Goal: Obtain resource: Obtain resource

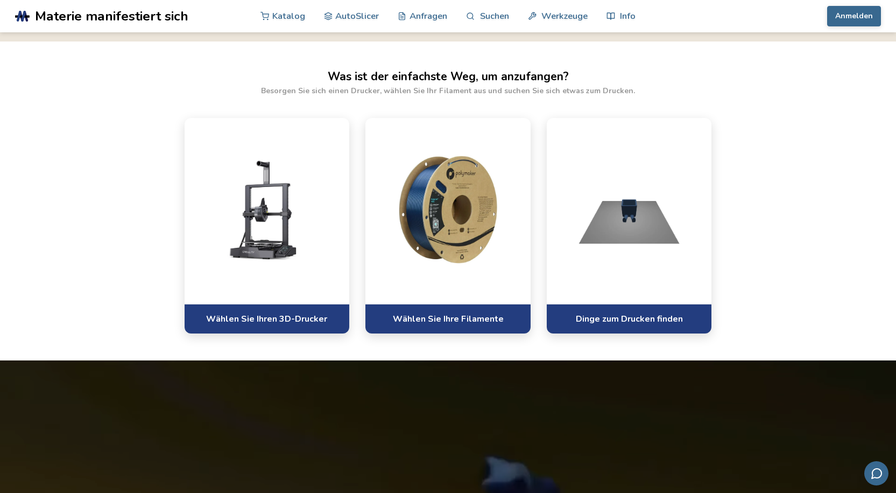
scroll to position [646, 0]
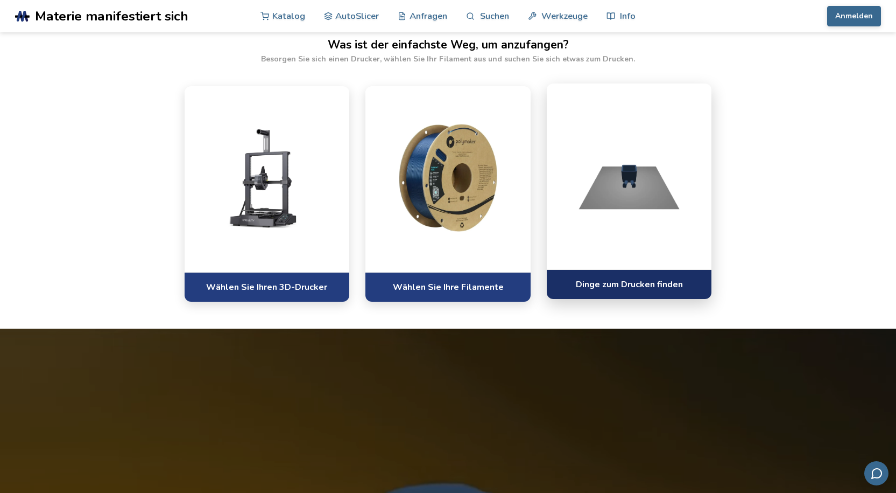
click at [620, 286] on font "Dinge zum Drucken finden" at bounding box center [629, 284] width 107 height 12
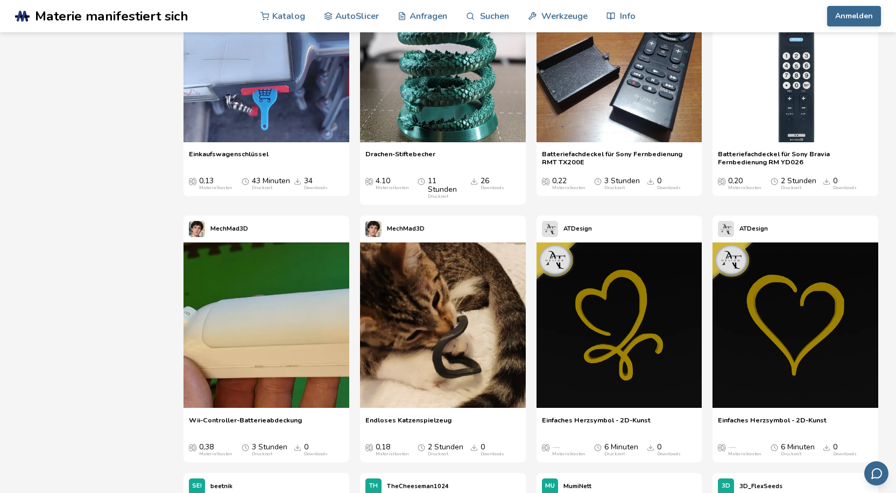
scroll to position [2046, 0]
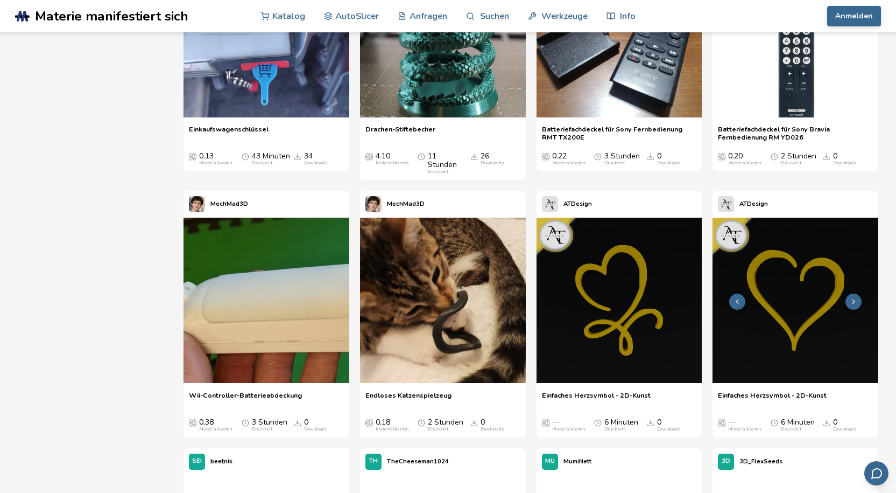
click at [805, 328] on img at bounding box center [796, 300] width 166 height 166
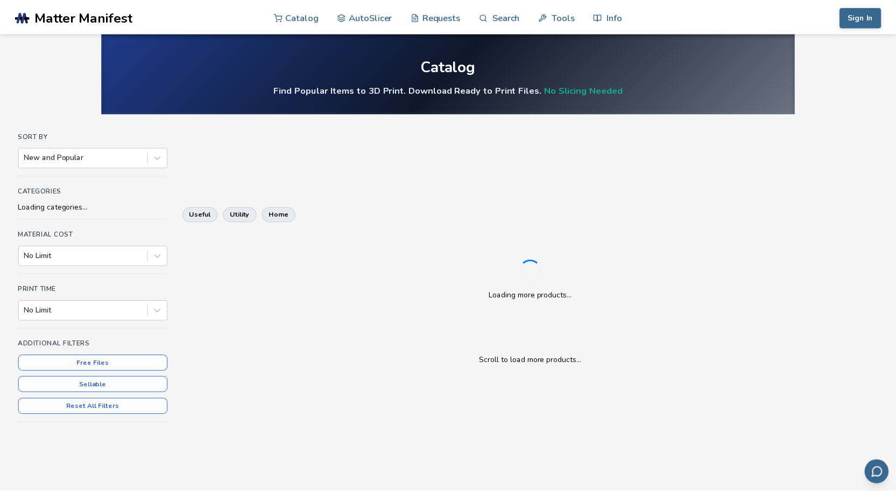
scroll to position [152, 0]
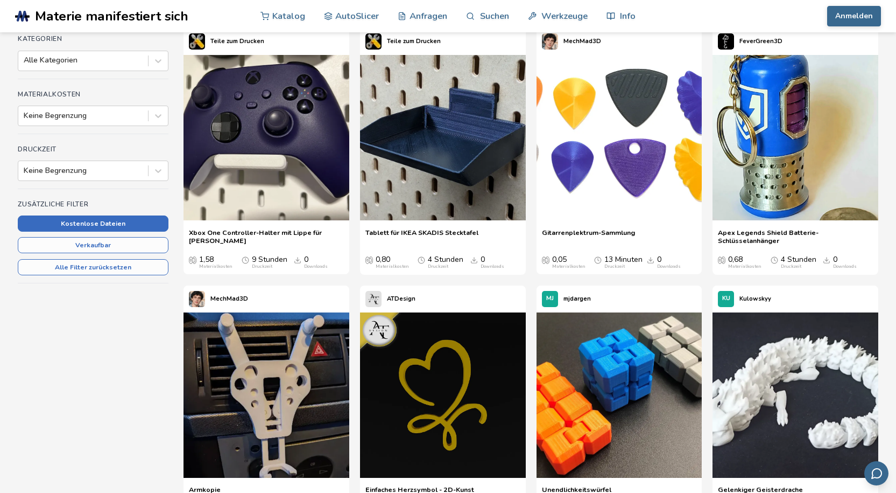
click at [134, 225] on button "Kostenlose Dateien" at bounding box center [93, 223] width 151 height 16
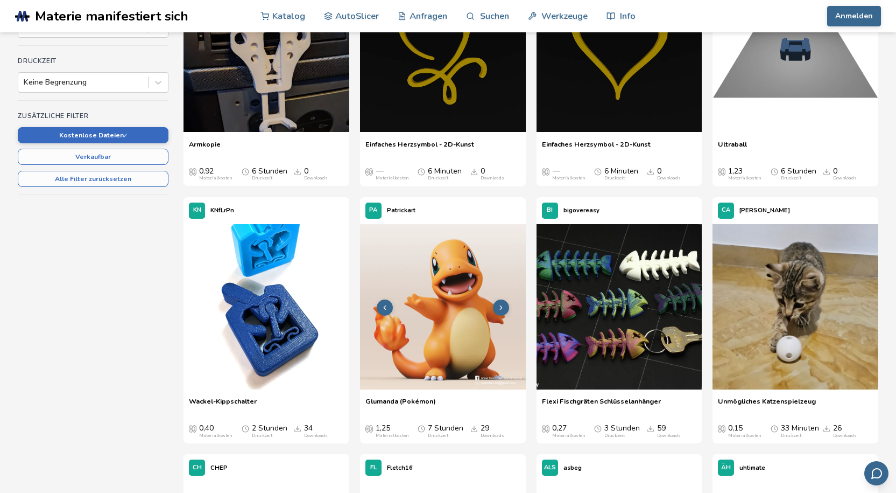
scroll to position [259, 0]
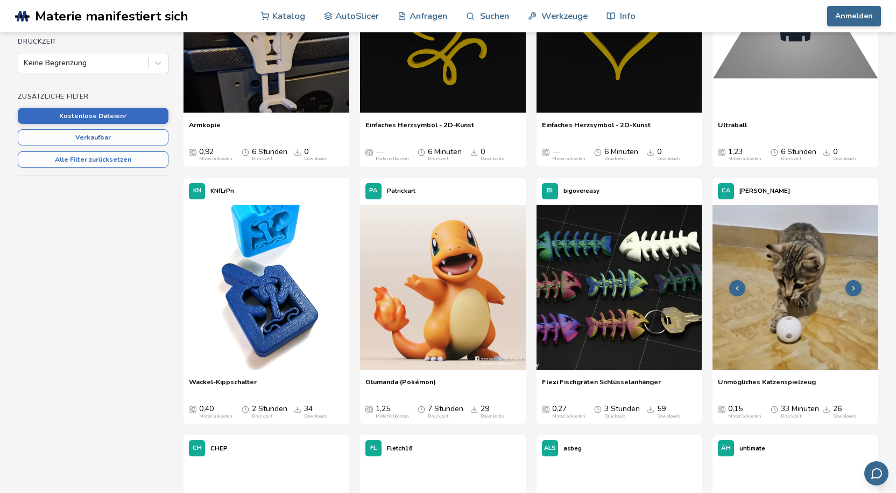
click at [852, 286] on icon at bounding box center [854, 288] width 8 height 8
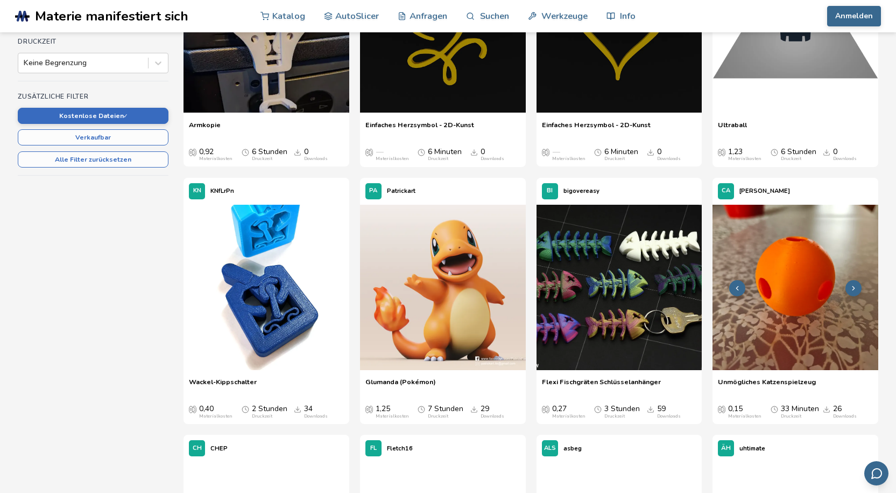
click at [853, 286] on icon at bounding box center [854, 288] width 8 height 8
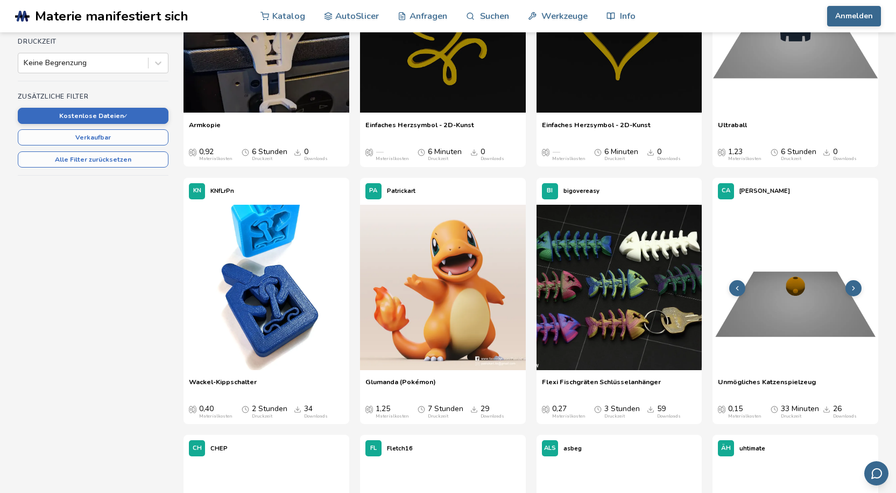
click at [853, 286] on icon at bounding box center [854, 288] width 8 height 8
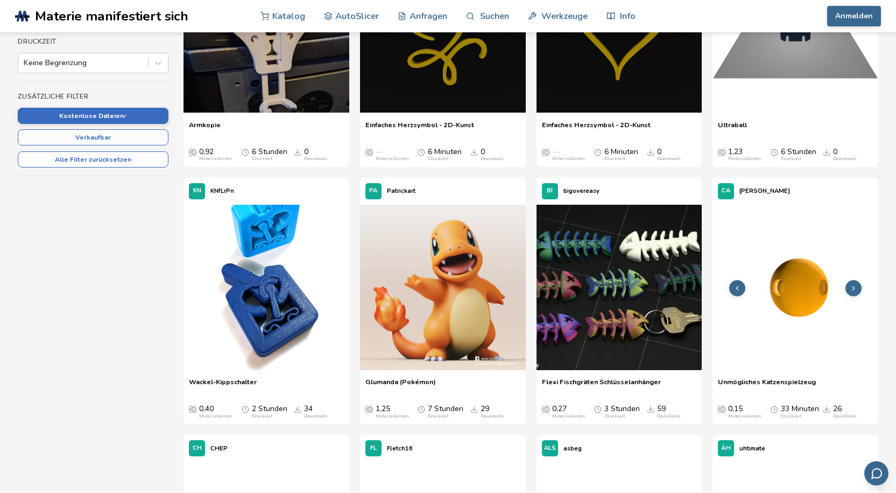
click at [738, 290] on polyline at bounding box center [737, 288] width 2 height 4
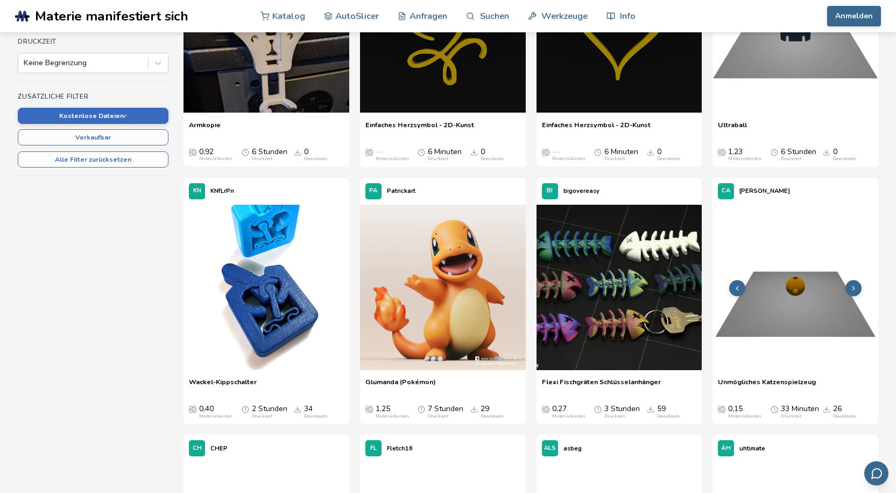
click at [738, 290] on polyline at bounding box center [737, 288] width 2 height 4
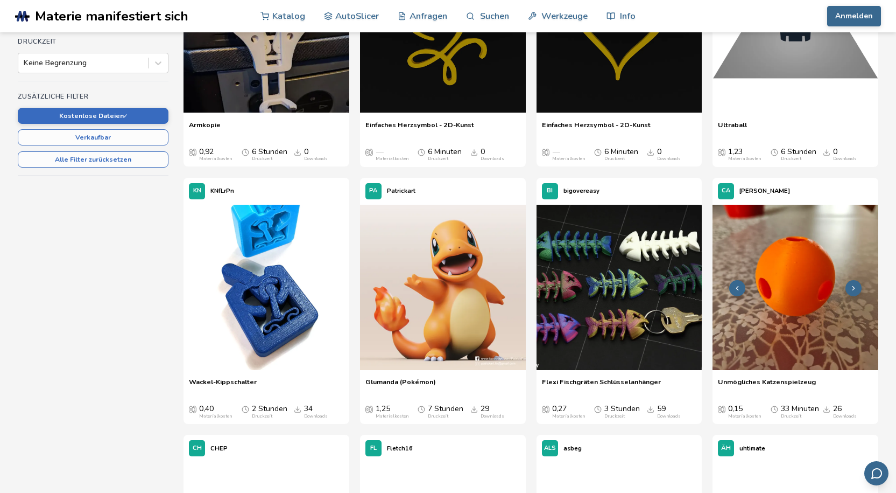
click at [792, 311] on img at bounding box center [796, 288] width 166 height 166
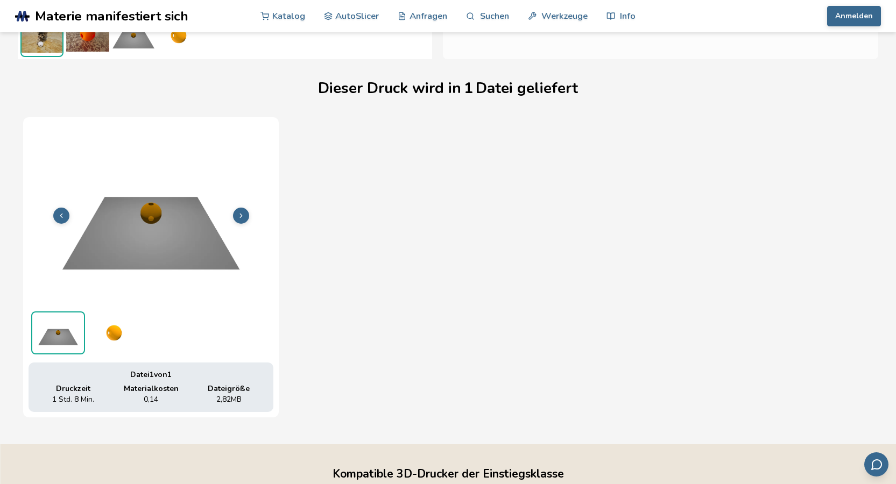
scroll to position [311, 0]
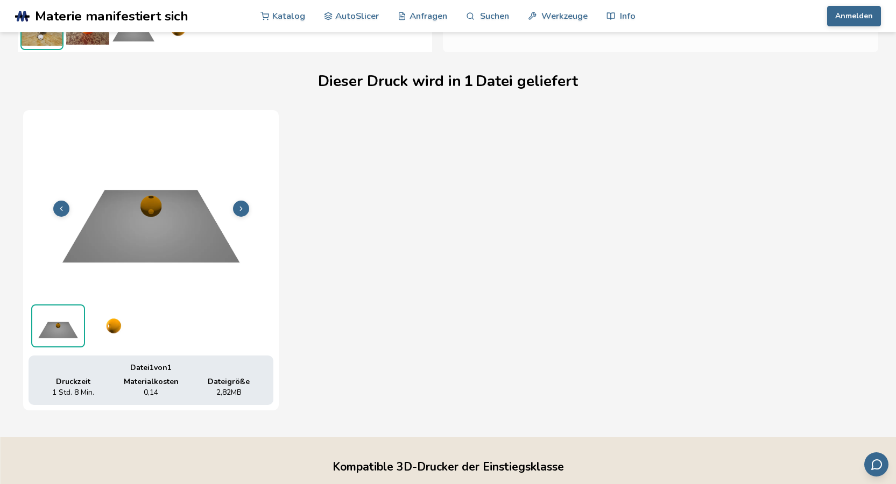
click at [245, 210] on button at bounding box center [241, 209] width 16 height 16
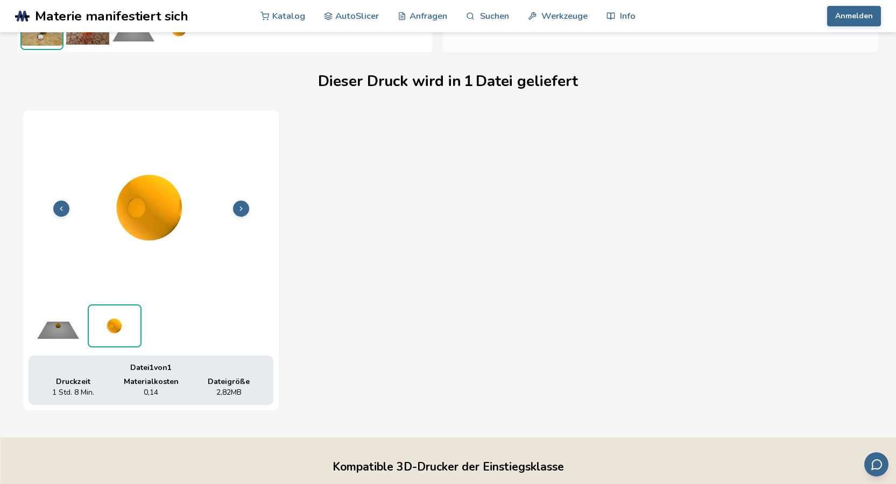
click at [245, 210] on button at bounding box center [241, 209] width 16 height 16
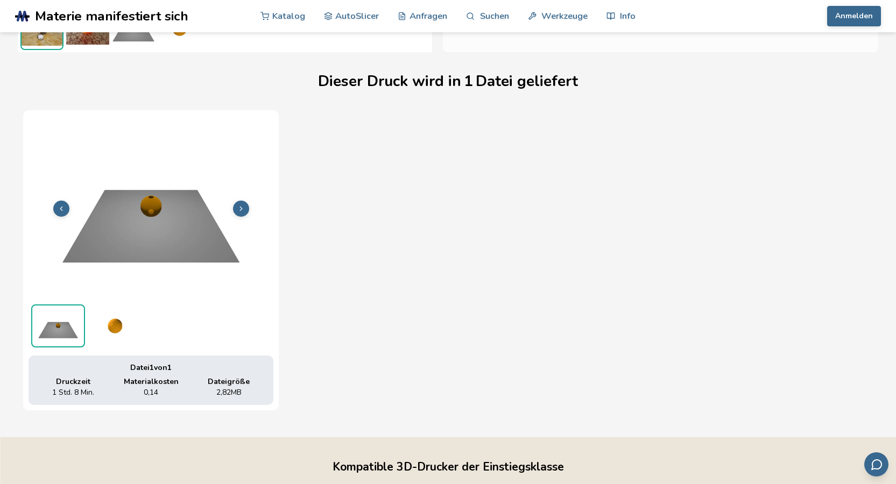
click at [245, 210] on button at bounding box center [241, 209] width 16 height 16
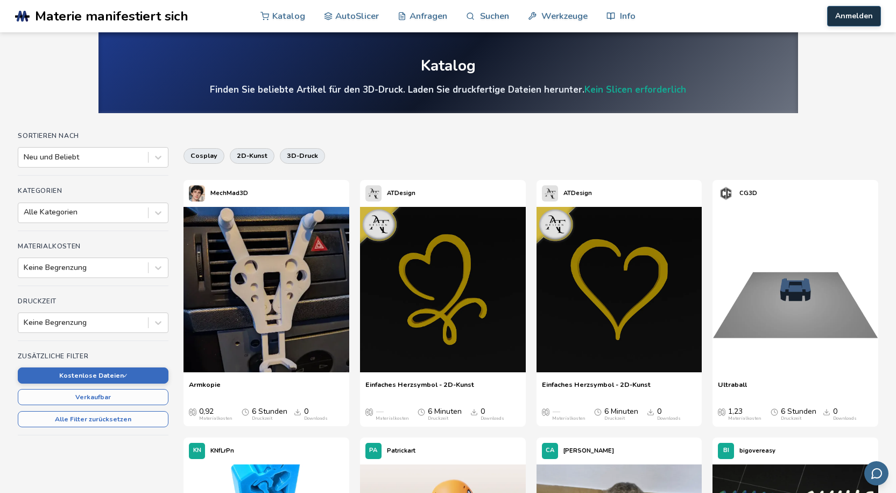
click at [860, 22] on button "Anmelden" at bounding box center [854, 16] width 54 height 20
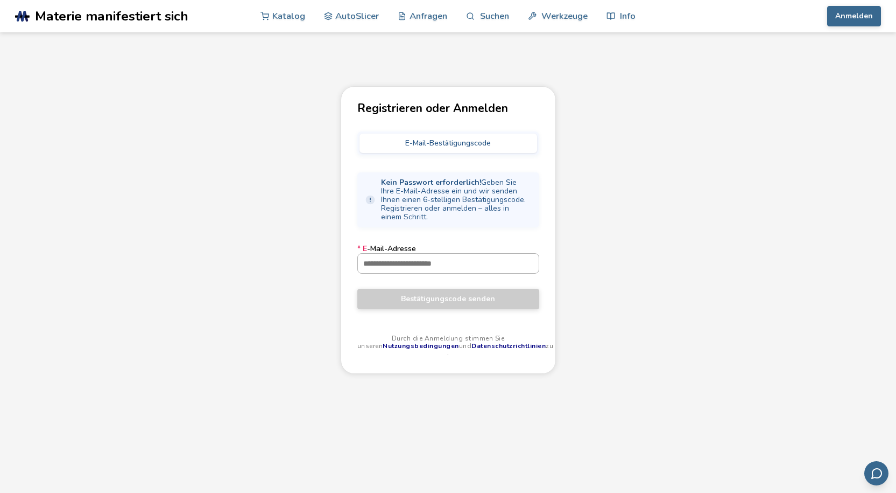
click at [378, 265] on input "* E -Mail-Adresse" at bounding box center [448, 263] width 181 height 19
type input "**********"
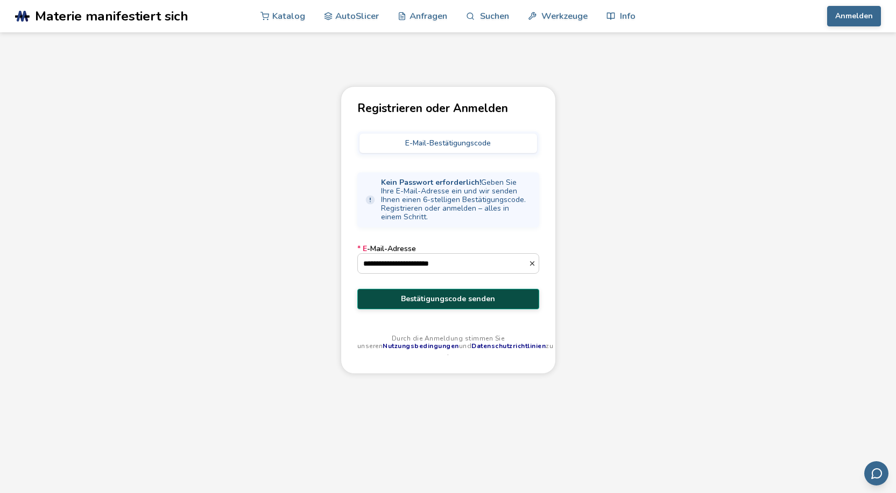
click at [441, 302] on font "Bestätigungscode senden" at bounding box center [448, 298] width 94 height 10
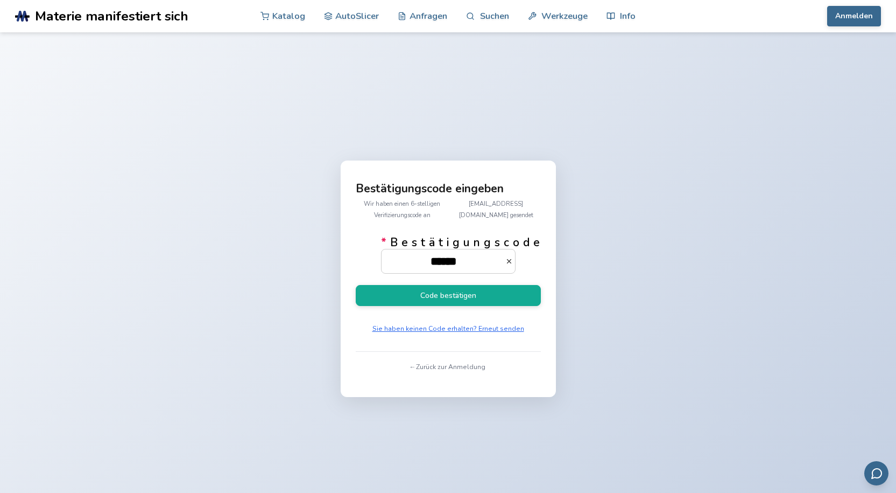
type input "******"
click at [441, 300] on font "Code bestätigen" at bounding box center [448, 295] width 56 height 10
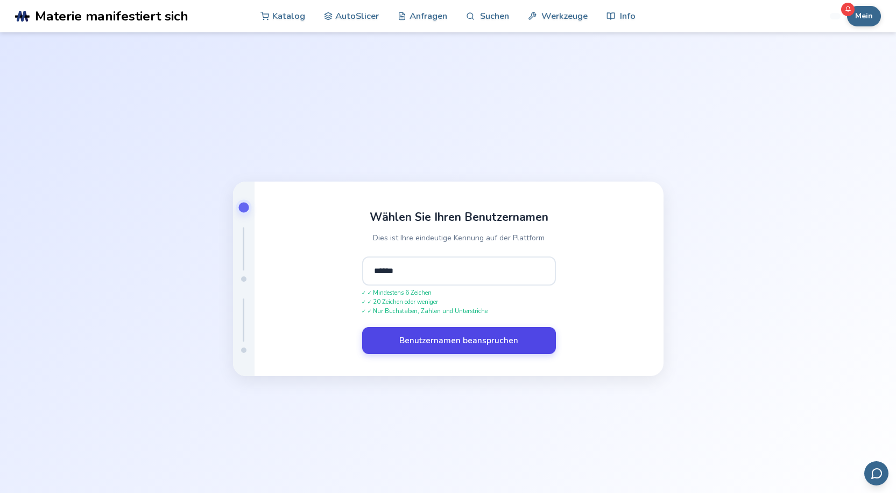
type input "******"
click at [454, 339] on font "Benutzernamen beanspruchen" at bounding box center [458, 339] width 119 height 11
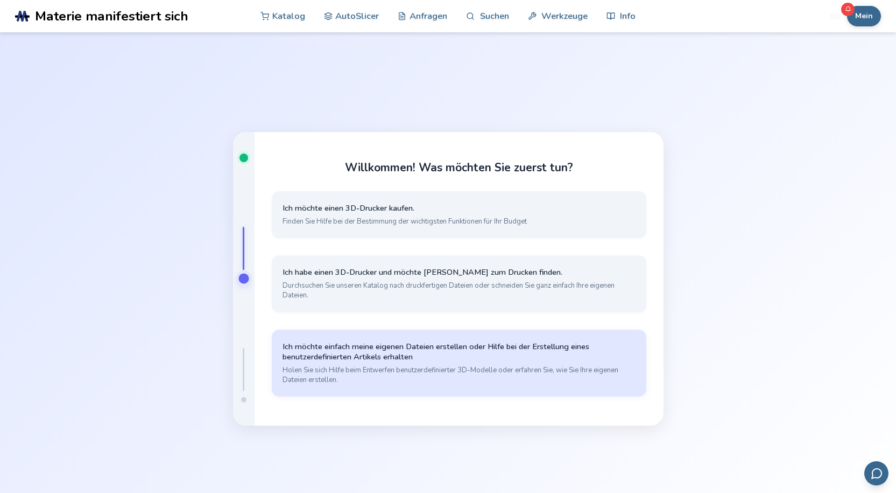
scroll to position [54, 0]
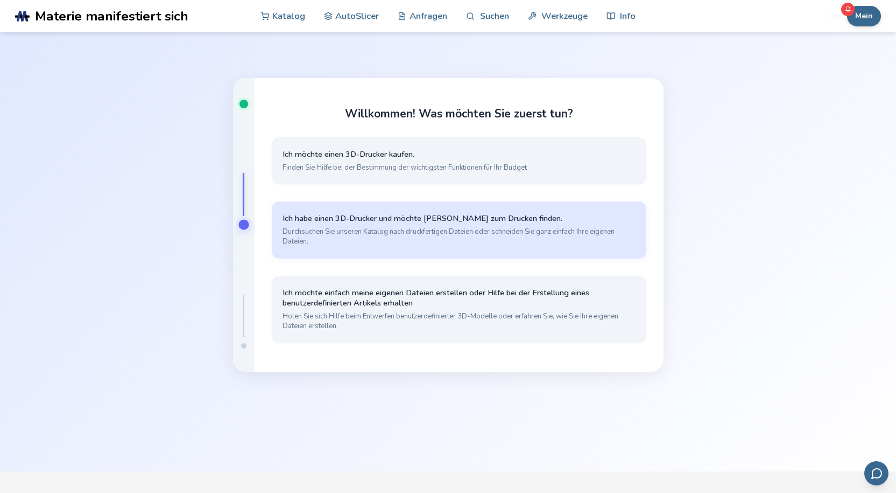
click at [385, 229] on font "Durchsuchen Sie unseren Katalog nach druckfertigen Dateien oder schneiden Sie g…" at bounding box center [449, 236] width 332 height 19
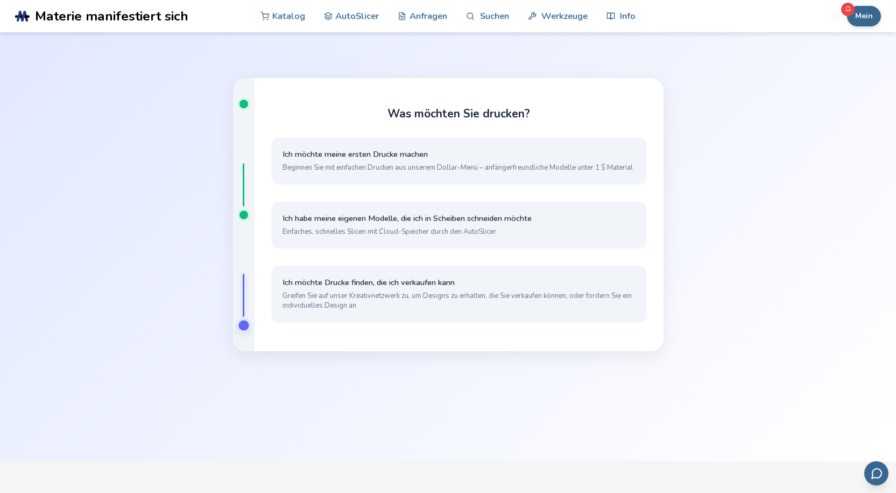
scroll to position [118, 0]
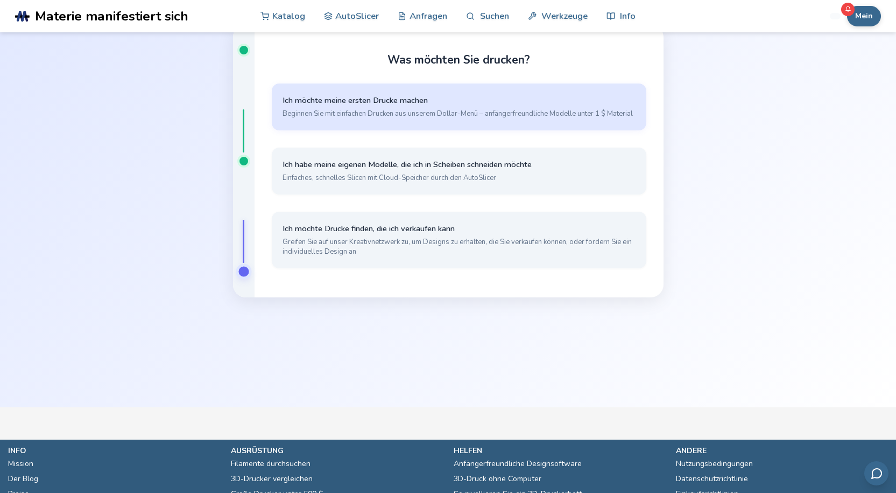
click at [396, 113] on font "Beginnen Sie mit einfachen Drucken aus unserem Dollar-Menü – anfängerfreundlich…" at bounding box center [458, 114] width 350 height 10
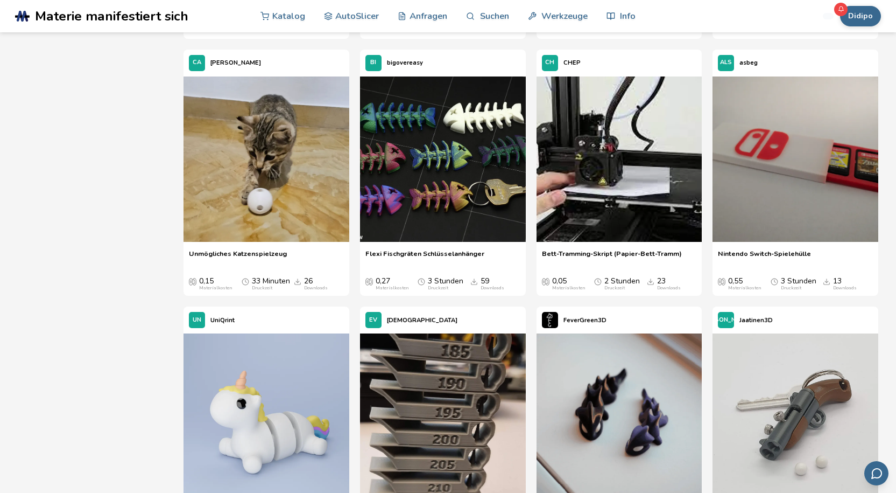
scroll to position [3445, 0]
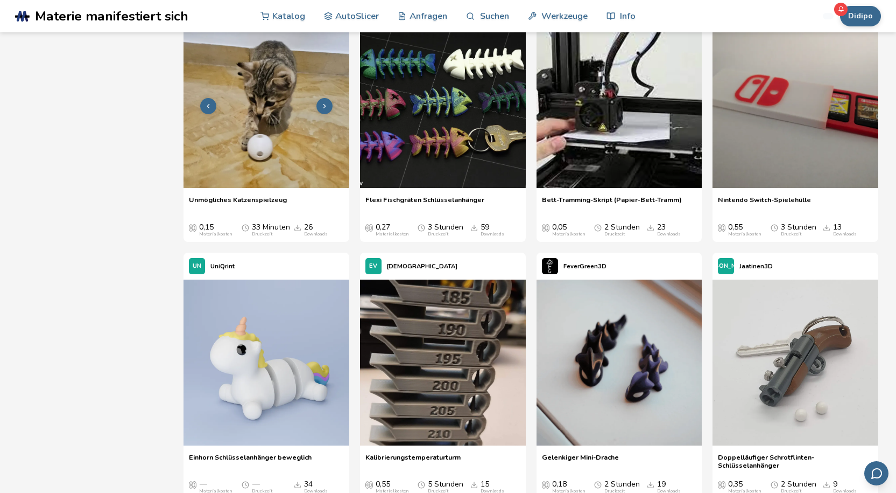
click at [277, 188] on img at bounding box center [267, 106] width 166 height 166
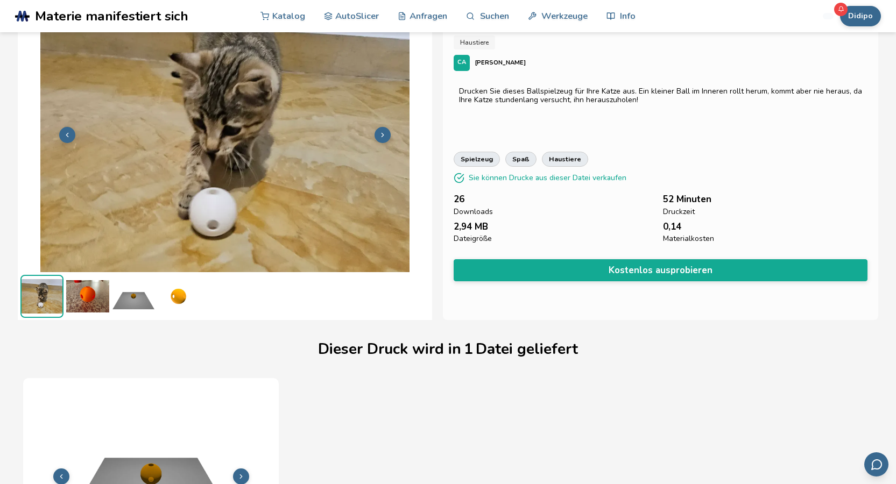
scroll to position [42, 0]
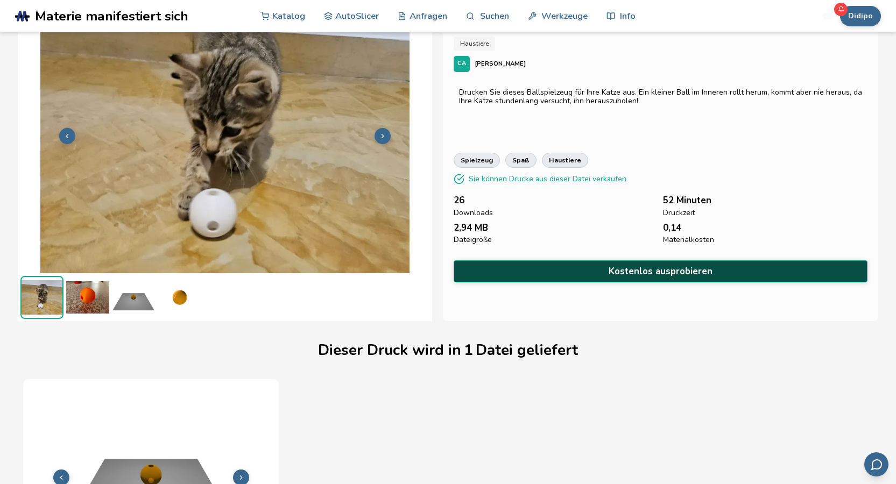
click at [620, 272] on font "Kostenlos ausprobieren" at bounding box center [661, 271] width 104 height 12
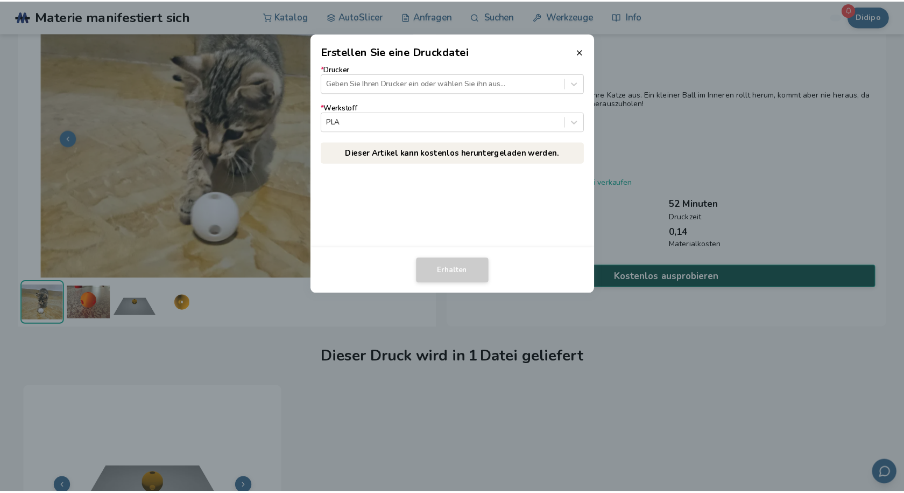
scroll to position [40, 0]
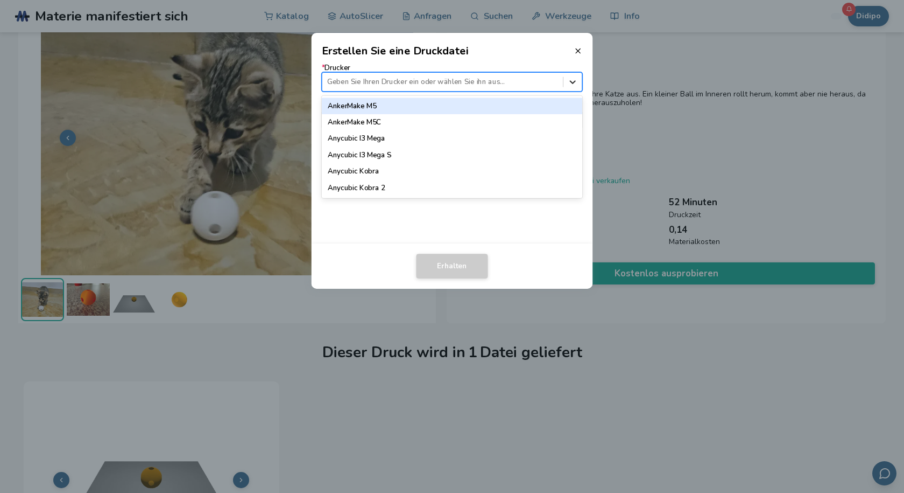
click at [576, 82] on icon at bounding box center [573, 81] width 10 height 10
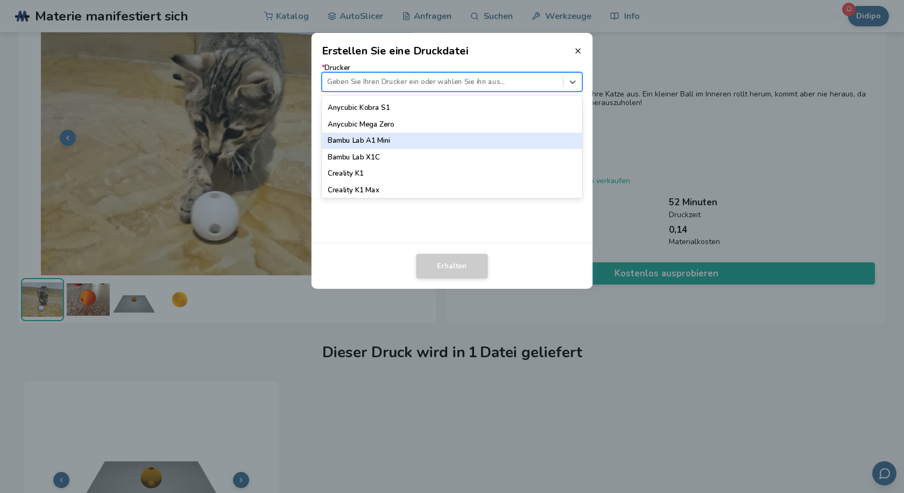
click at [384, 139] on font "Bambu Lab A1 Mini" at bounding box center [359, 141] width 62 height 10
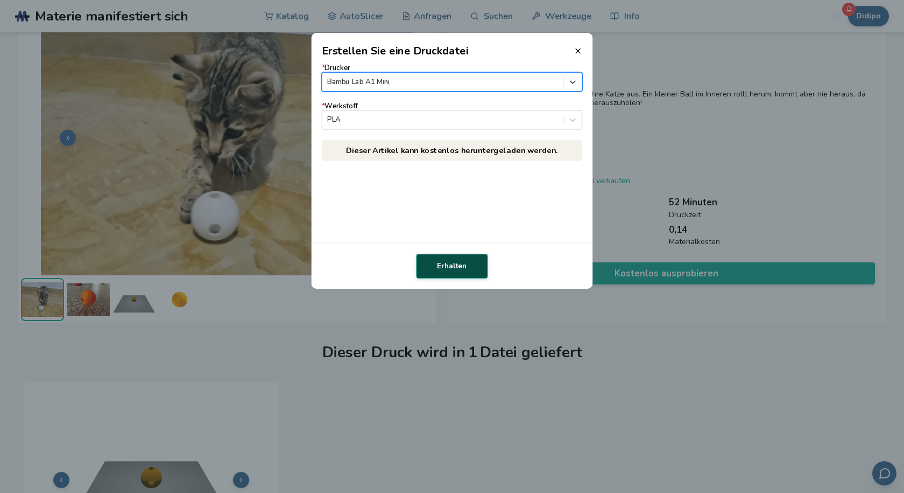
click at [452, 264] on font "Erhalten" at bounding box center [452, 266] width 30 height 10
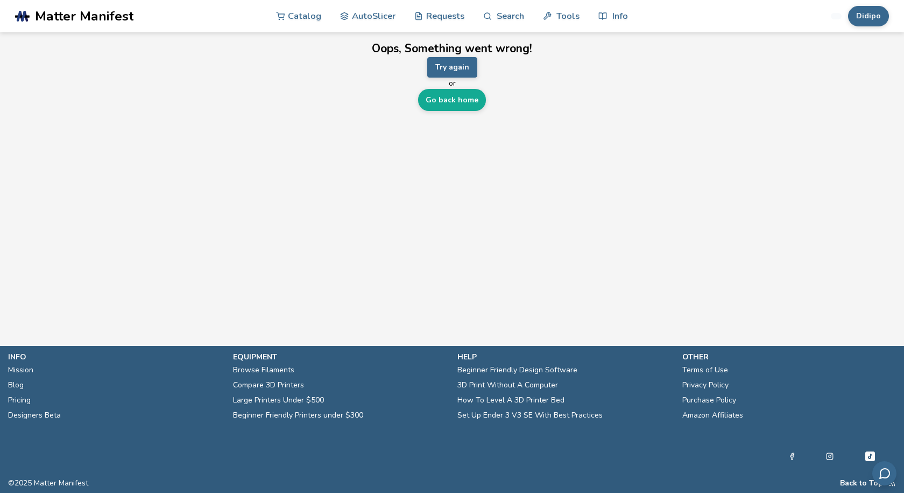
scroll to position [0, 0]
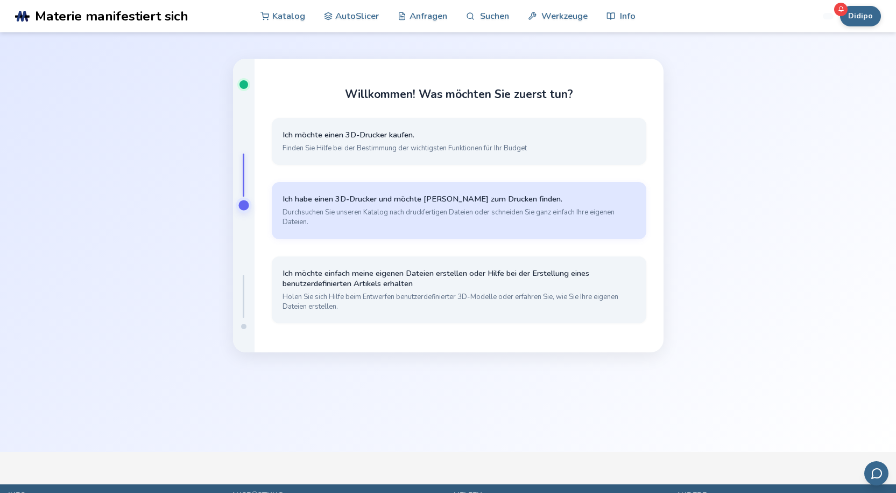
click at [390, 209] on font "Durchsuchen Sie unseren Katalog nach druckfertigen Dateien oder schneiden Sie g…" at bounding box center [449, 216] width 332 height 19
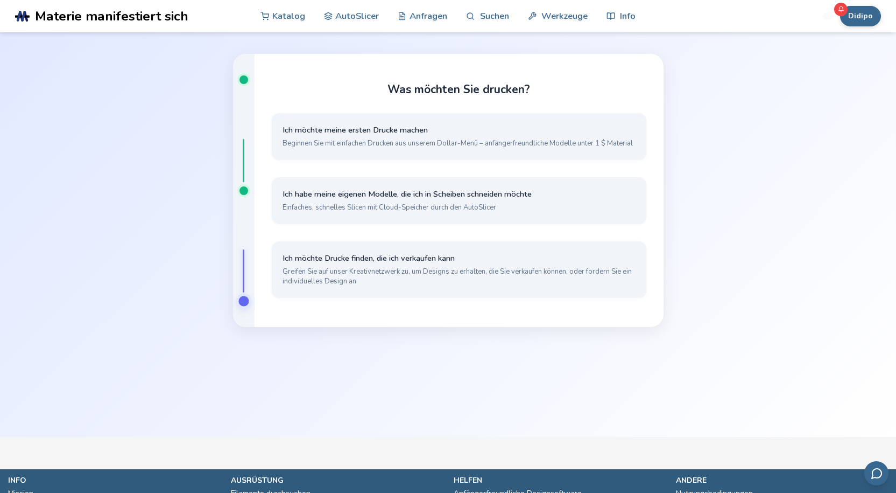
scroll to position [83, 0]
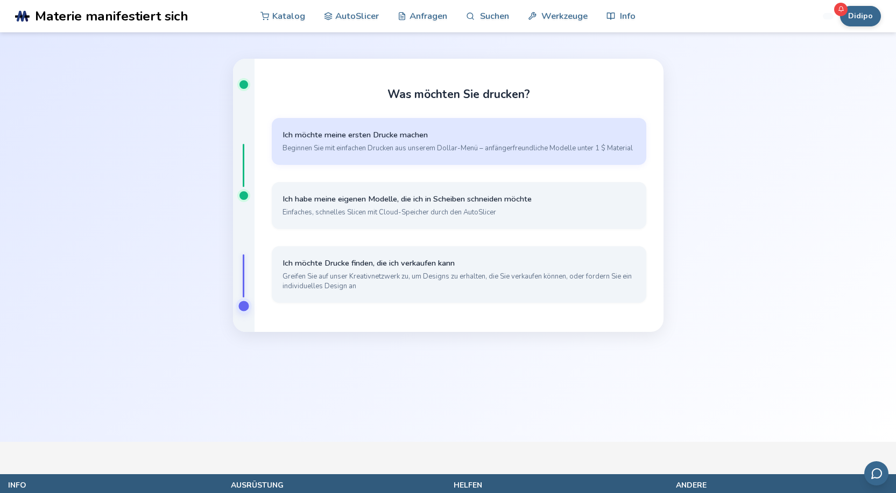
click at [378, 138] on font "Ich möchte meine ersten Drucke machen" at bounding box center [355, 134] width 145 height 11
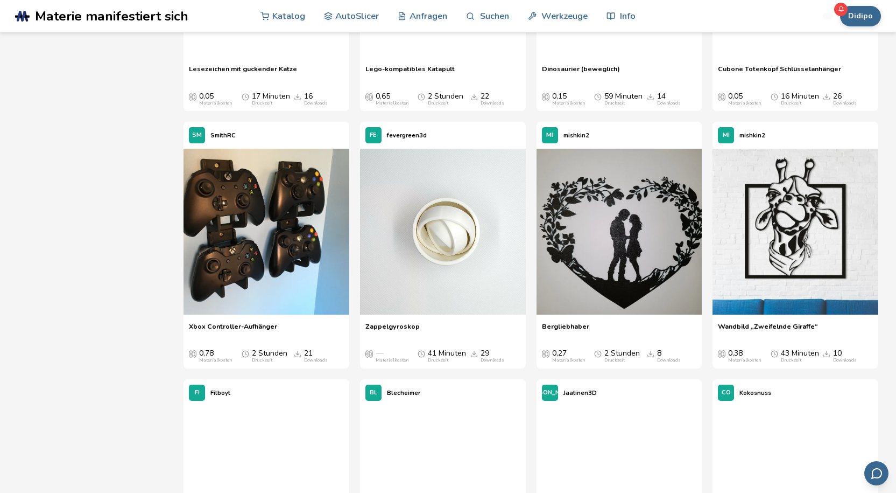
scroll to position [6837, 0]
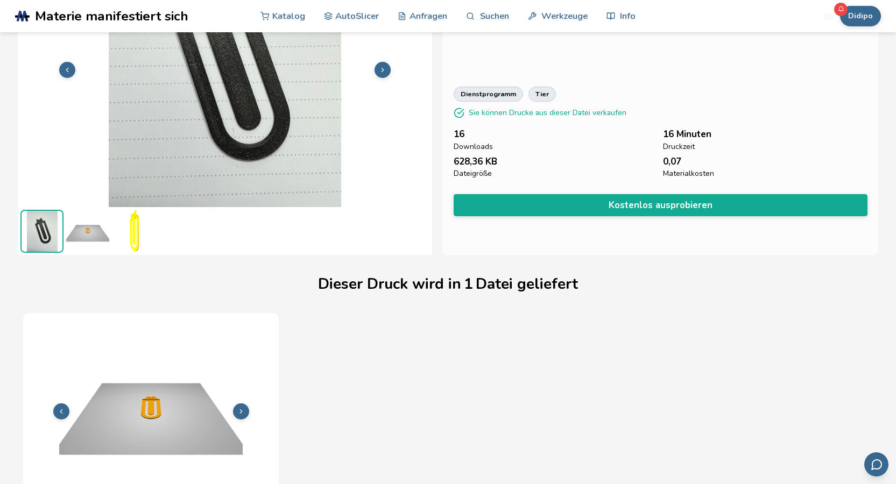
scroll to position [96, 0]
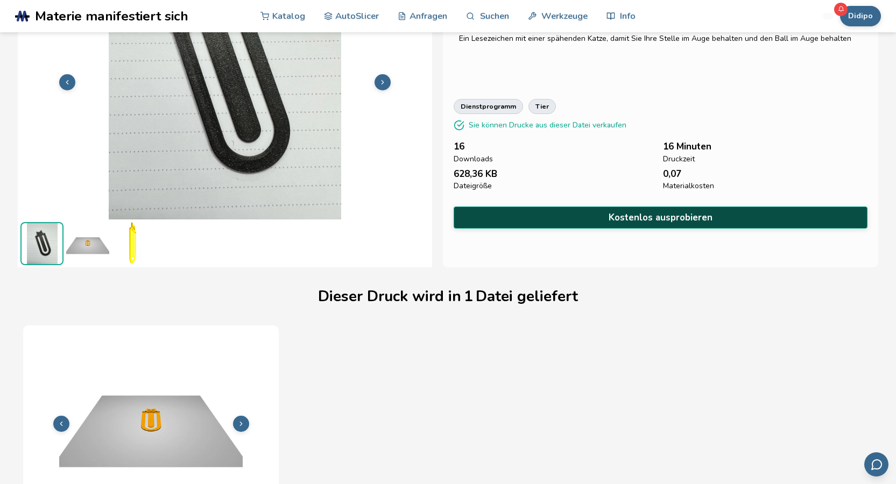
click at [571, 221] on button "Kostenlos ausprobieren" at bounding box center [661, 218] width 414 height 22
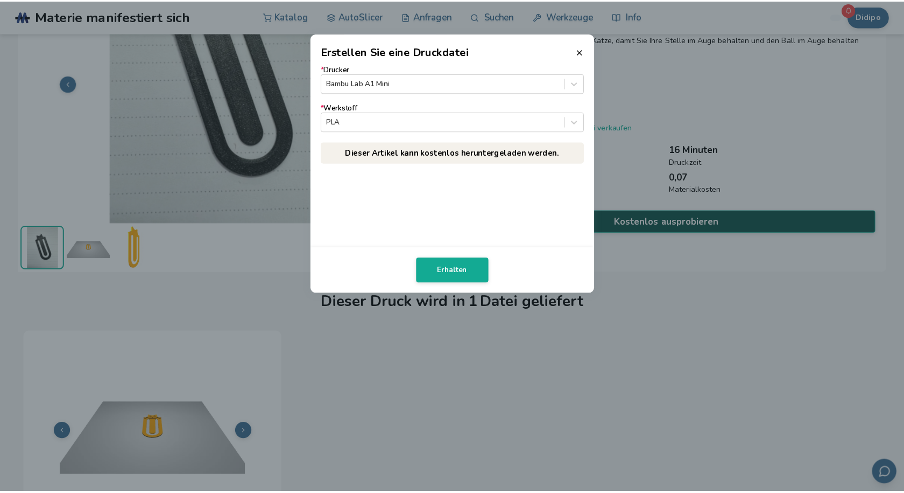
scroll to position [94, 0]
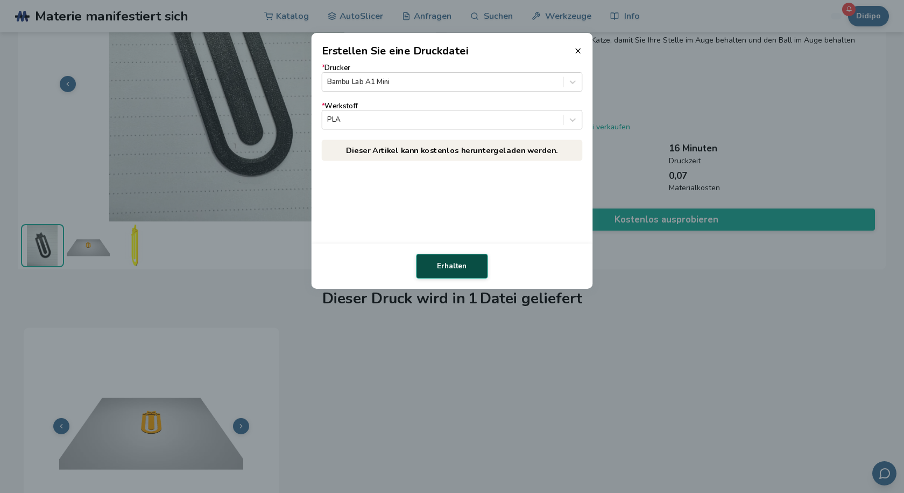
click at [465, 268] on font "Erhalten" at bounding box center [452, 266] width 30 height 10
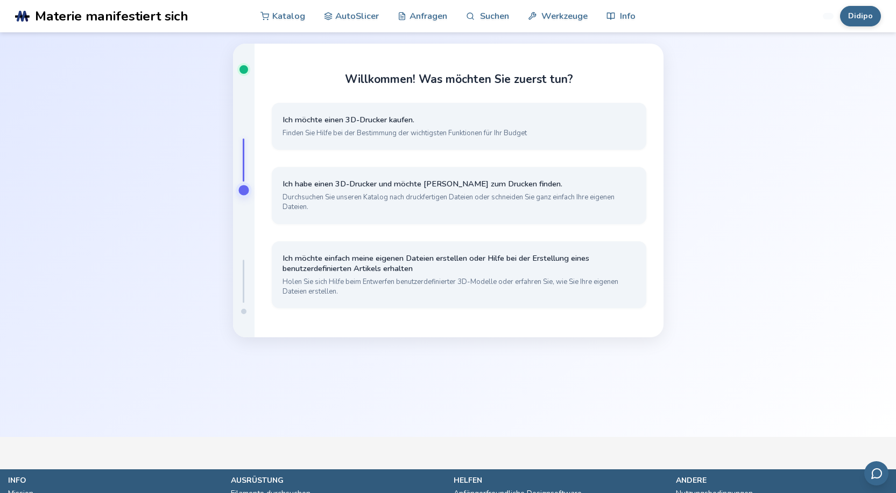
scroll to position [73, 0]
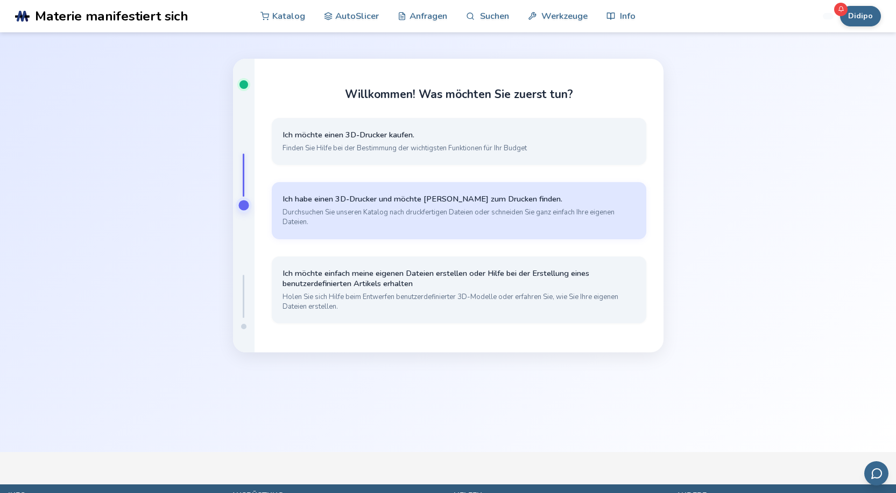
click at [385, 205] on button "Ich habe einen 3D-Drucker und möchte [PERSON_NAME] zum Drucken finden. Durchsuc…" at bounding box center [459, 210] width 375 height 57
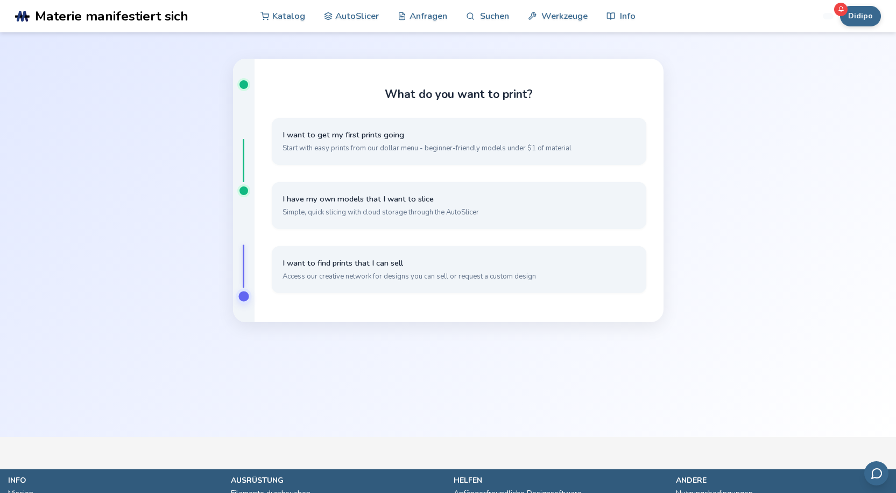
scroll to position [83, 0]
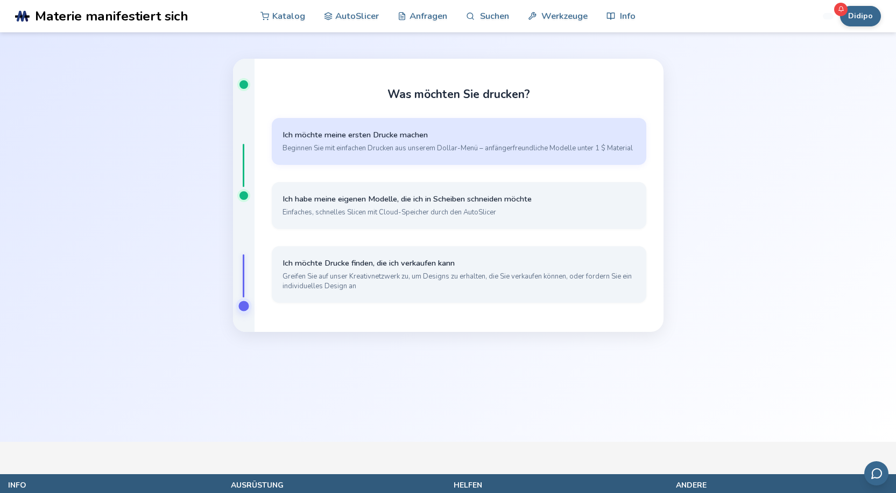
click at [376, 141] on button "Ich möchte meine ersten Drucke machen Beginnen Sie mit einfachen Drucken aus un…" at bounding box center [459, 141] width 375 height 47
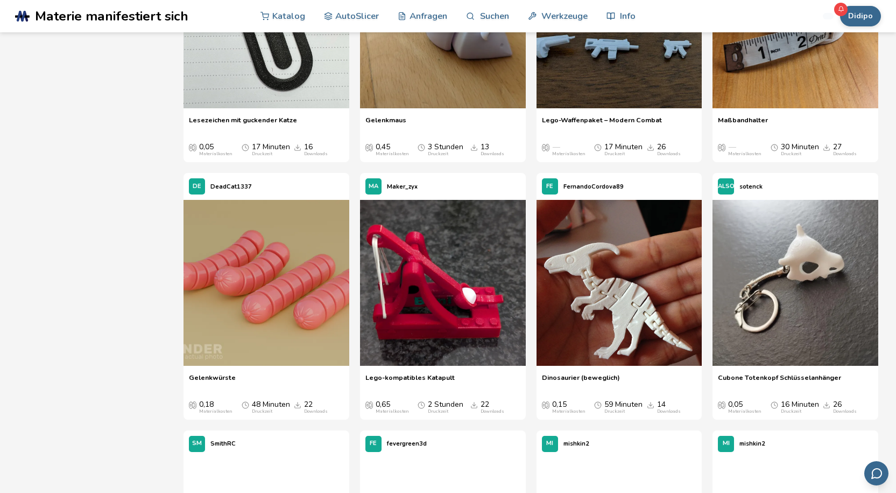
scroll to position [6568, 0]
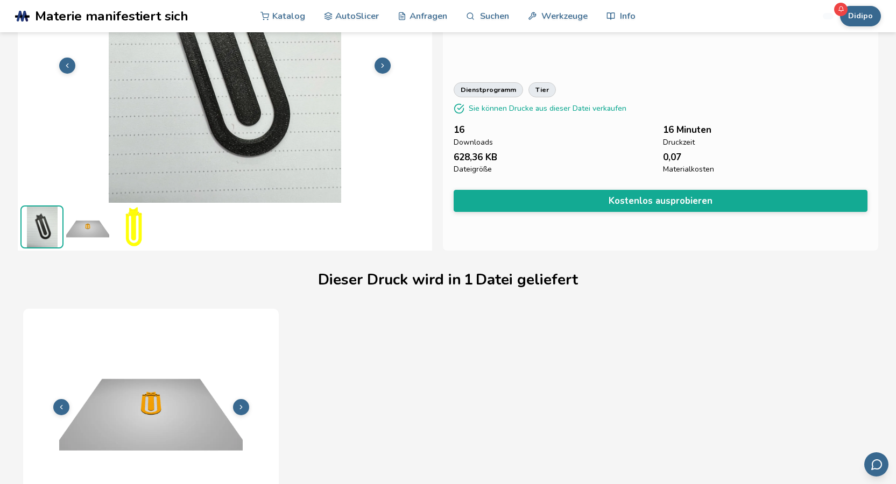
scroll to position [42, 0]
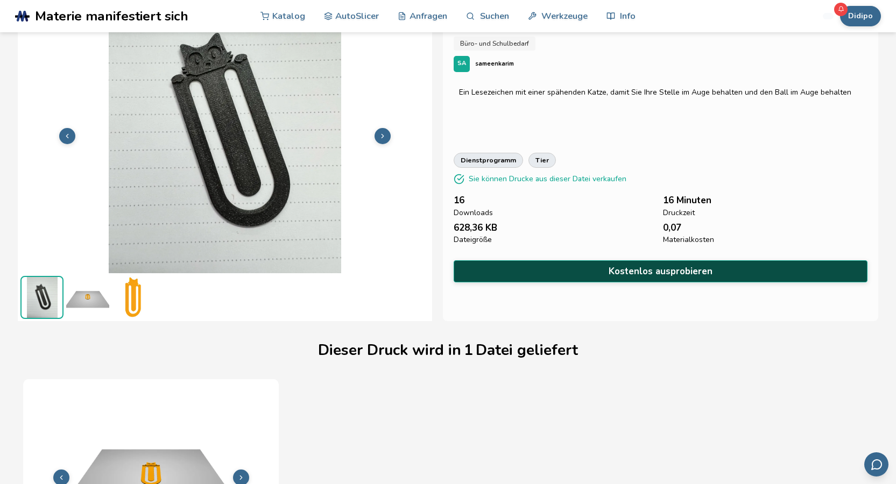
click at [592, 266] on button "Kostenlos ausprobieren" at bounding box center [661, 272] width 414 height 22
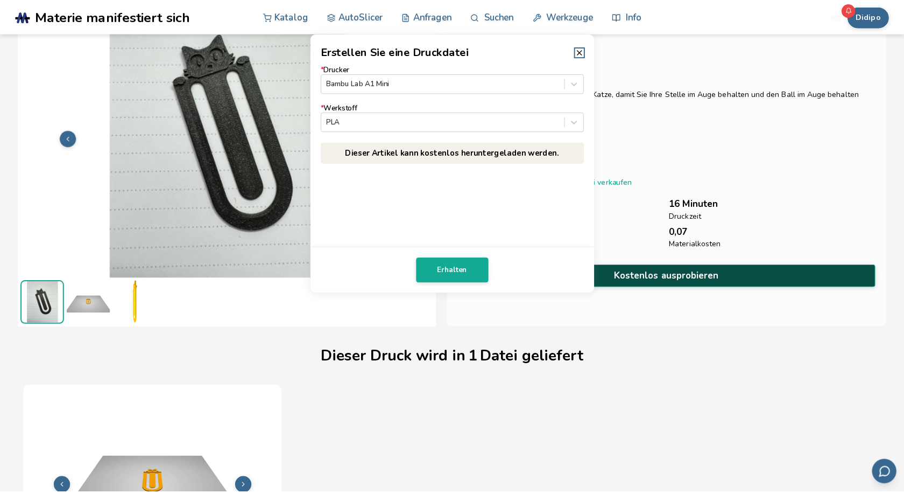
scroll to position [40, 0]
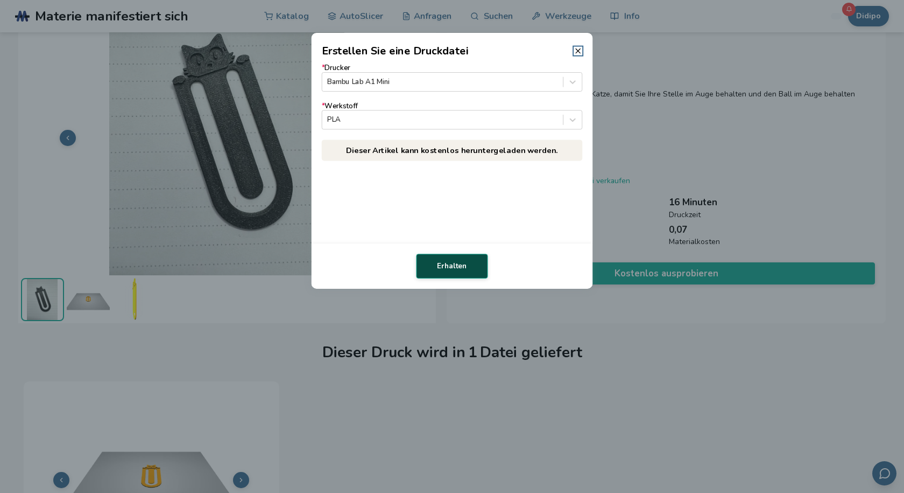
click at [462, 266] on font "Erhalten" at bounding box center [452, 266] width 30 height 10
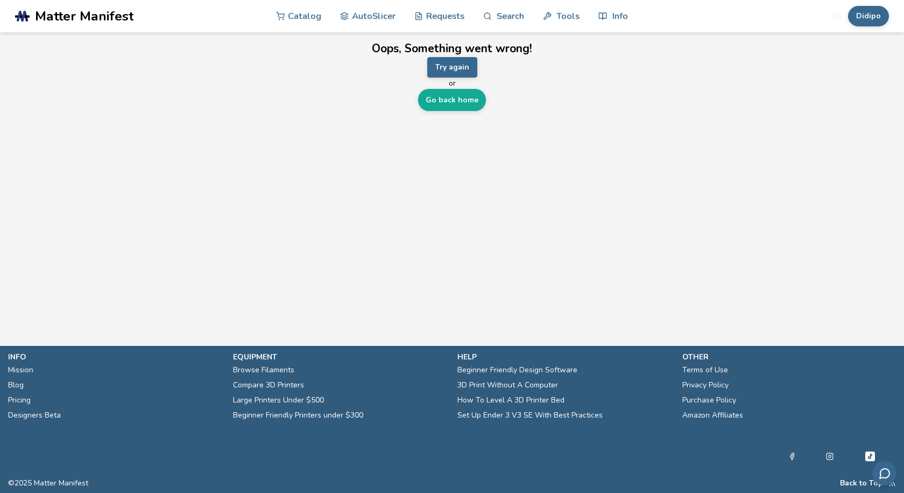
scroll to position [0, 0]
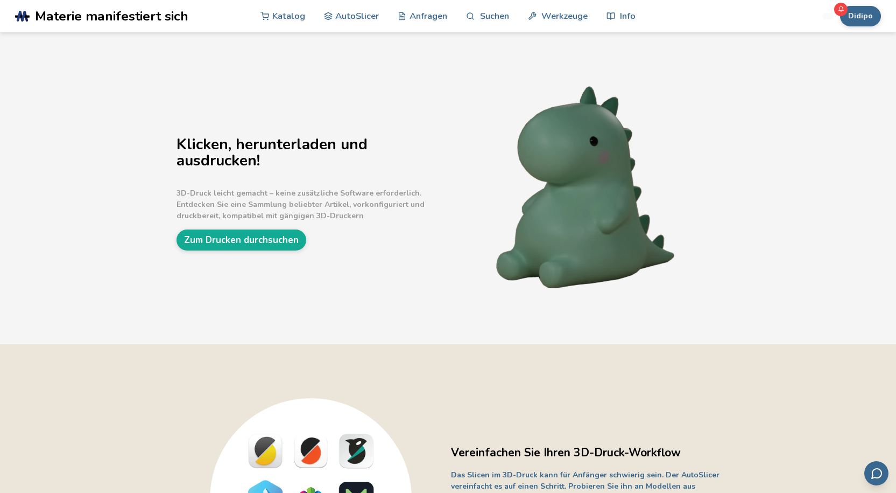
click at [860, 110] on div "Klicken, herunterladen und ausdrucken! 3D-Druck leicht gemacht – keine zusätzli…" at bounding box center [448, 188] width 896 height 312
click at [265, 239] on font "Zum Drucken durchsuchen" at bounding box center [241, 240] width 115 height 12
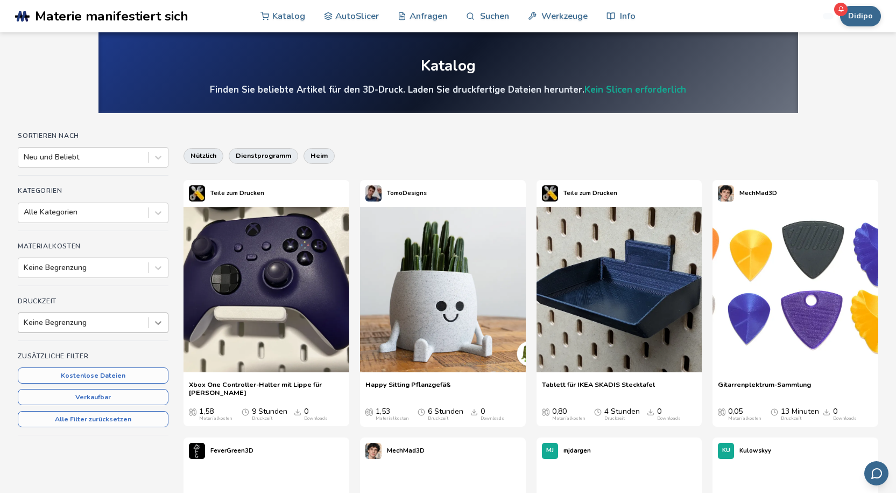
click at [161, 323] on icon at bounding box center [158, 322] width 11 height 11
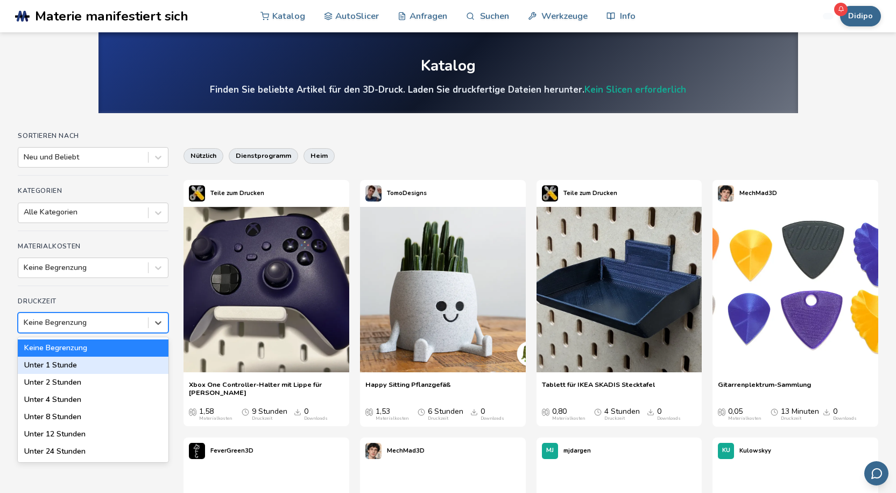
click at [106, 364] on div "Unter 1 Stunde" at bounding box center [93, 364] width 151 height 17
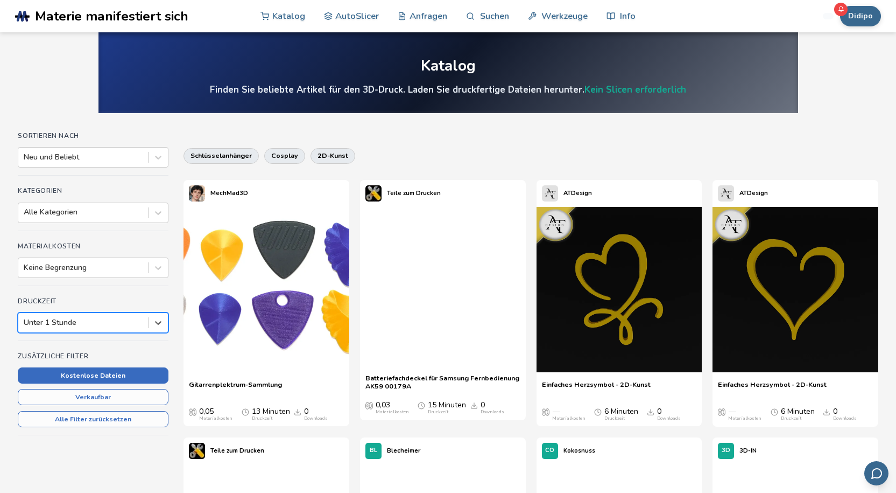
click at [115, 379] on font "Kostenlose Dateien" at bounding box center [93, 375] width 65 height 9
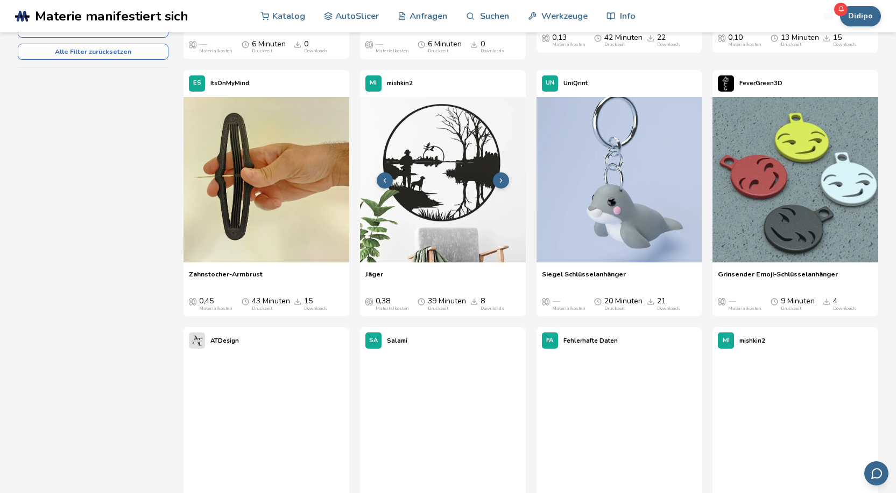
scroll to position [377, 0]
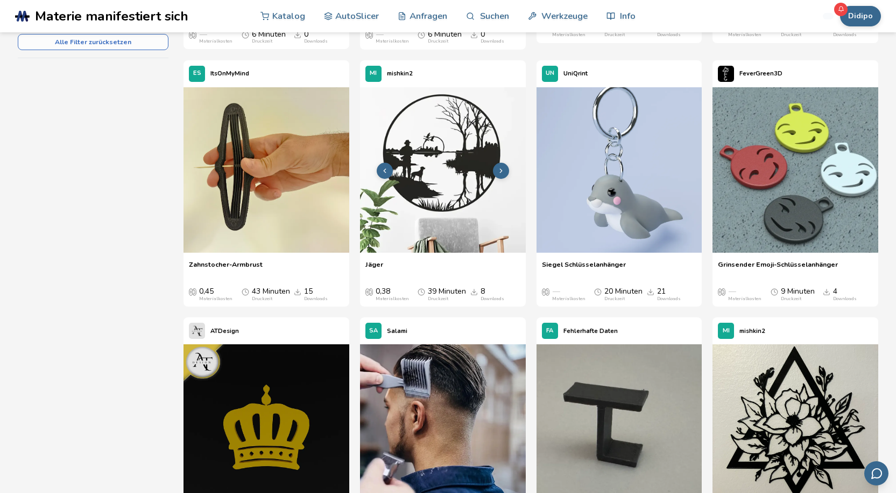
click at [498, 173] on icon at bounding box center [501, 171] width 8 height 8
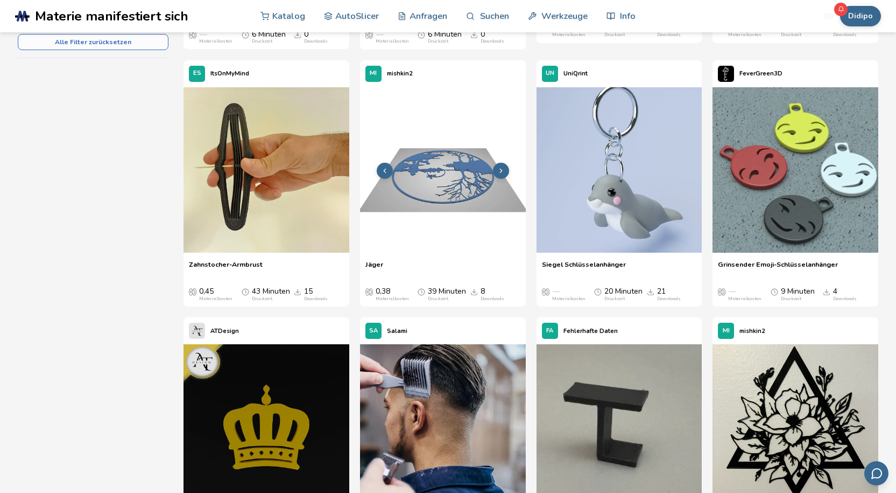
click at [500, 172] on icon at bounding box center [501, 171] width 8 height 8
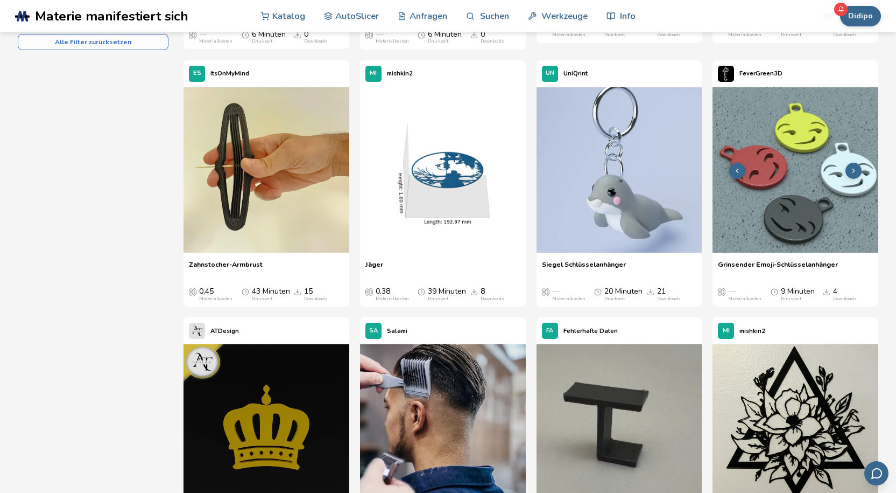
click at [788, 195] on img at bounding box center [796, 170] width 166 height 166
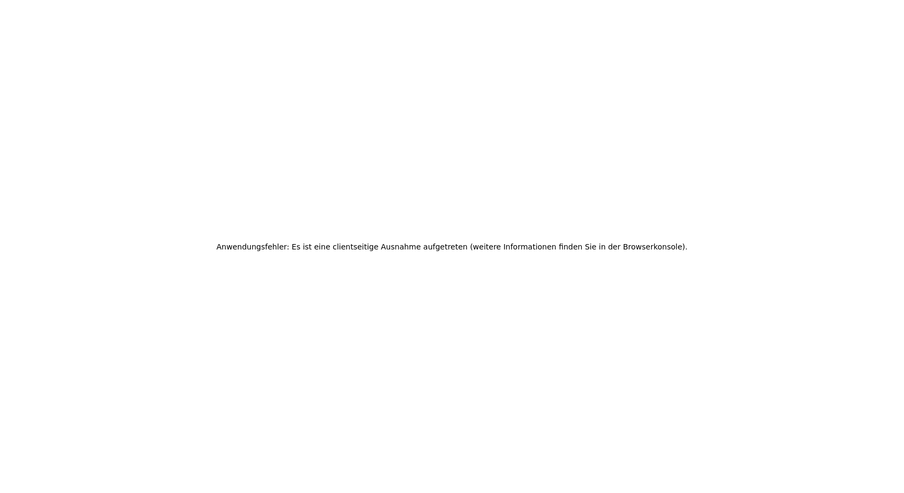
click at [474, 243] on font "(weitere Informationen finden Sie in der Browserkonsole)" at bounding box center [577, 246] width 215 height 9
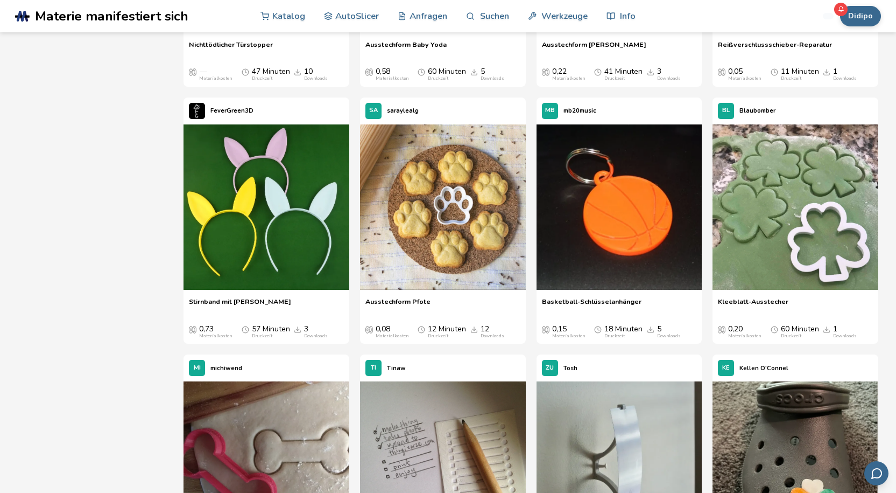
scroll to position [2413, 0]
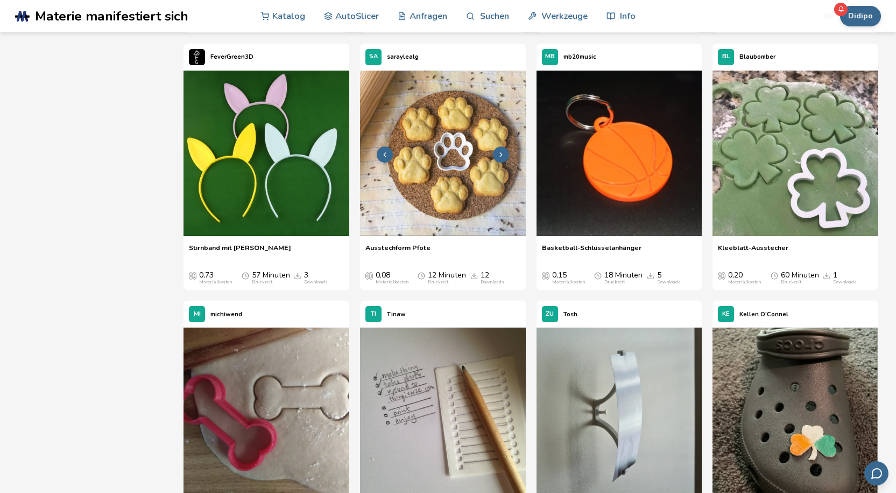
click at [466, 216] on img at bounding box center [443, 154] width 166 height 166
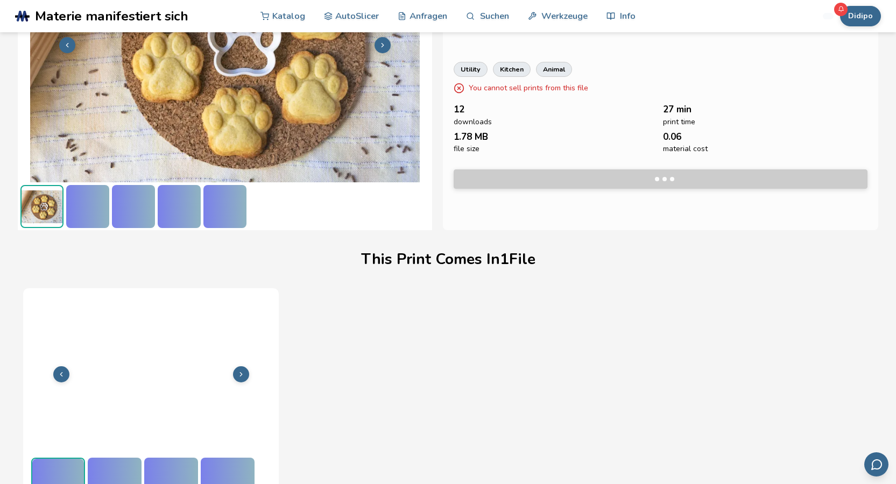
scroll to position [150, 0]
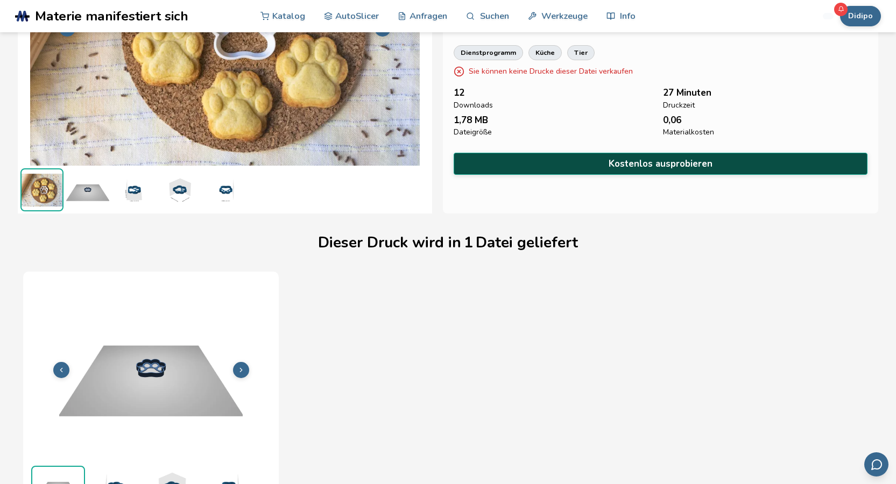
click at [582, 163] on button "Kostenlos ausprobieren" at bounding box center [661, 164] width 414 height 22
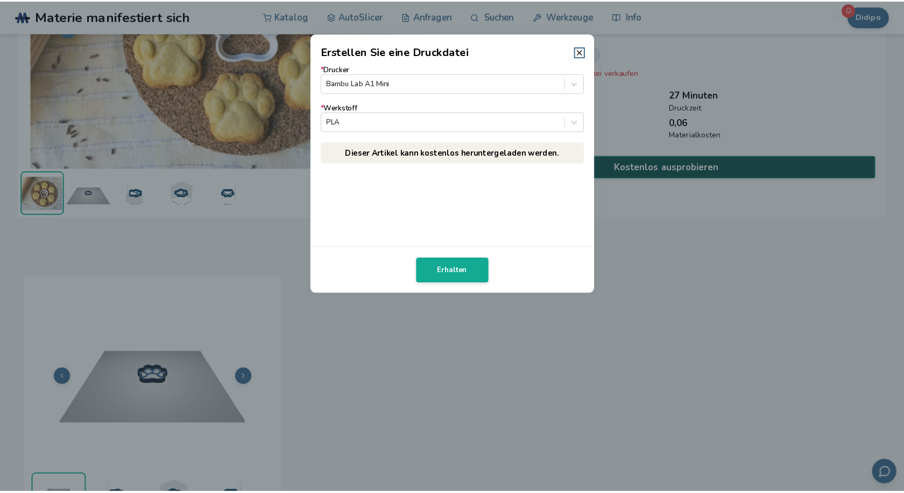
scroll to position [148, 0]
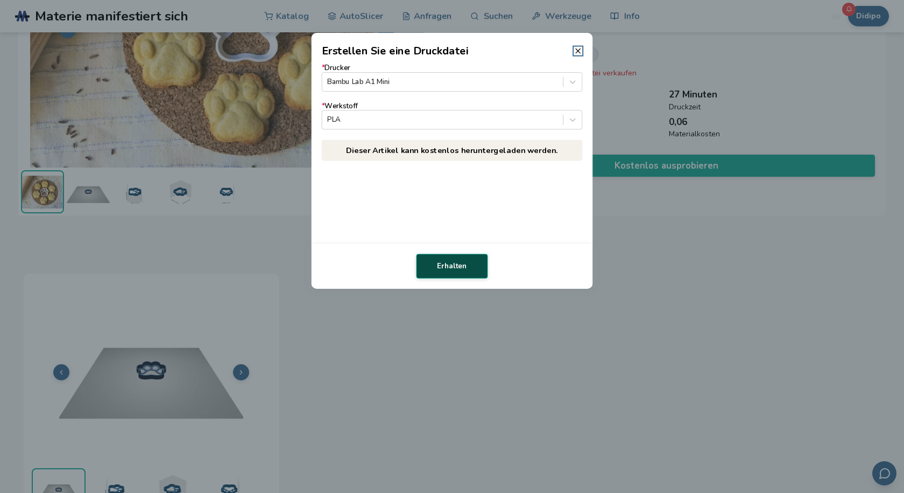
click at [456, 265] on font "Erhalten" at bounding box center [452, 266] width 30 height 10
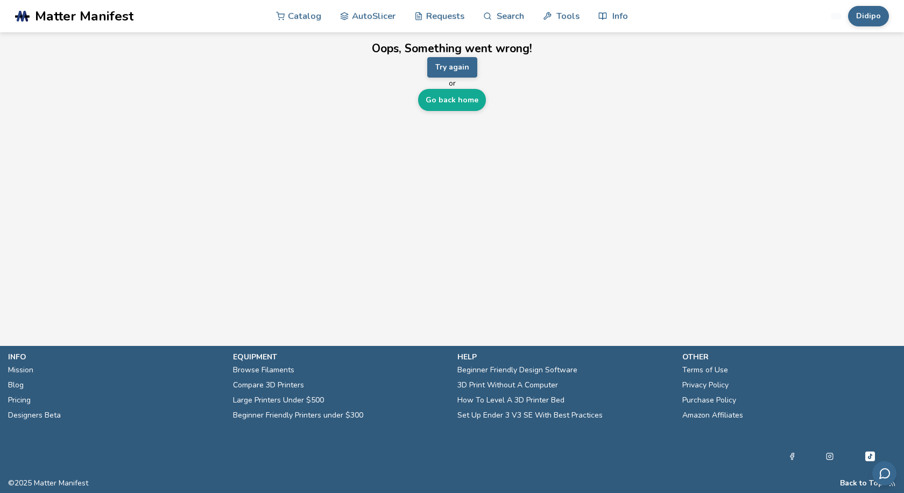
scroll to position [0, 0]
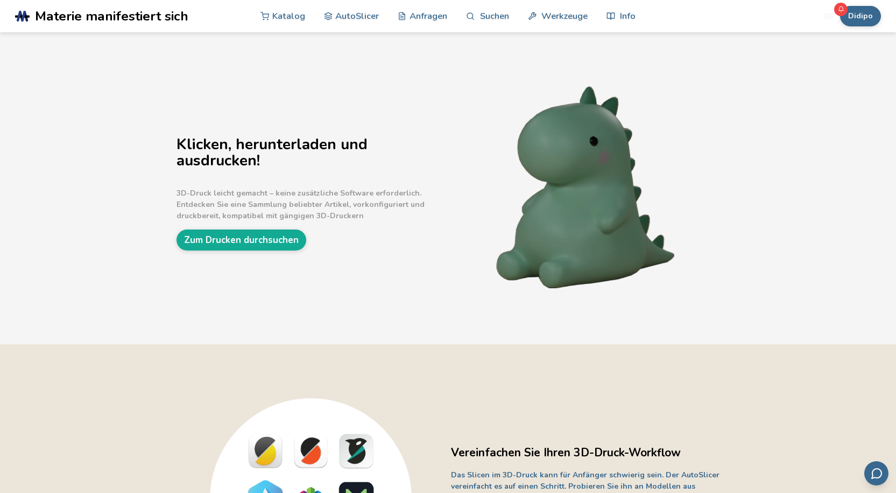
click at [727, 168] on div "Klicken, herunterladen und ausdrucken! 3D-Druck leicht gemacht – keine zusätzli…" at bounding box center [448, 188] width 896 height 312
click at [252, 240] on font "Zum Drucken durchsuchen" at bounding box center [241, 240] width 115 height 12
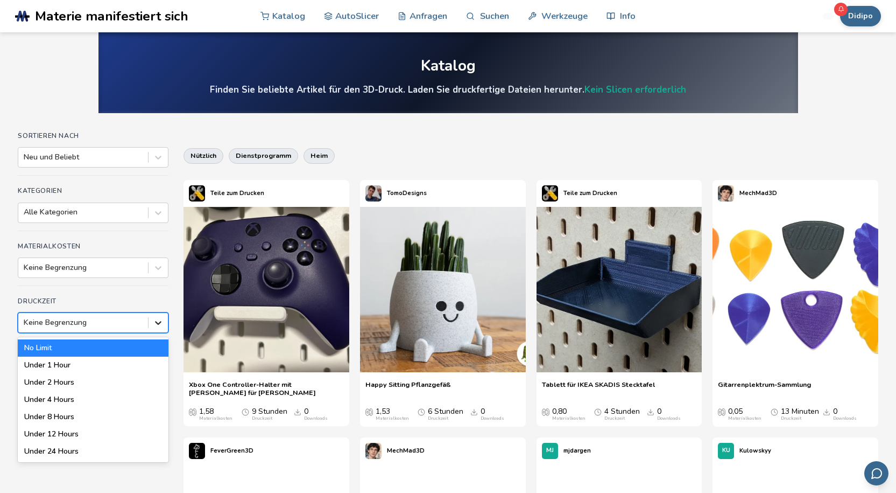
click at [158, 322] on icon at bounding box center [158, 322] width 11 height 11
click at [107, 368] on div "Unter 1 Stunde" at bounding box center [93, 364] width 151 height 17
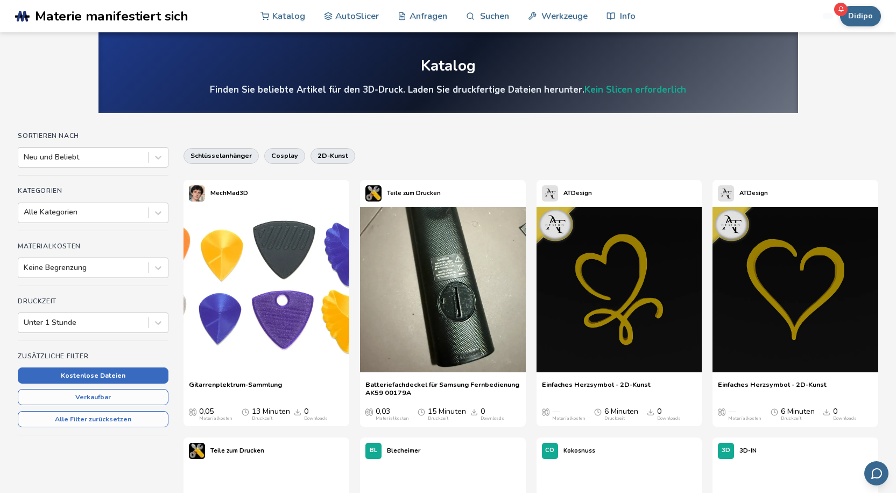
click at [121, 377] on font "Kostenlose Dateien" at bounding box center [93, 375] width 65 height 9
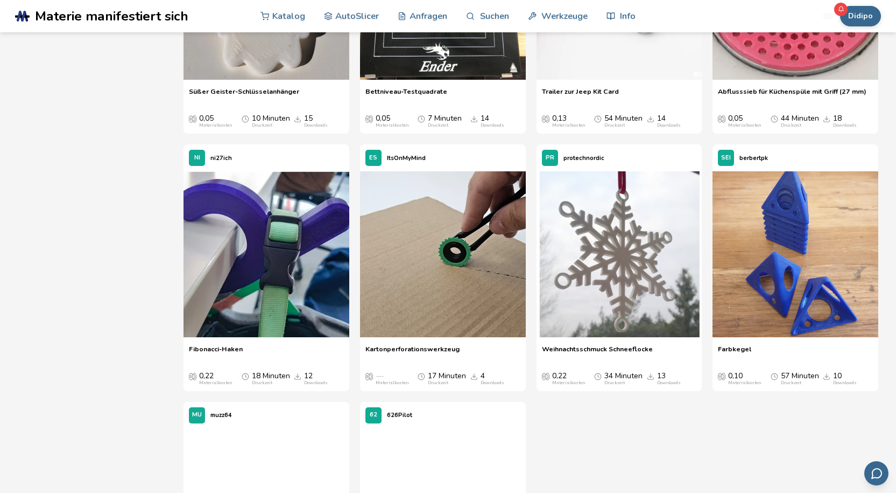
scroll to position [1615, 0]
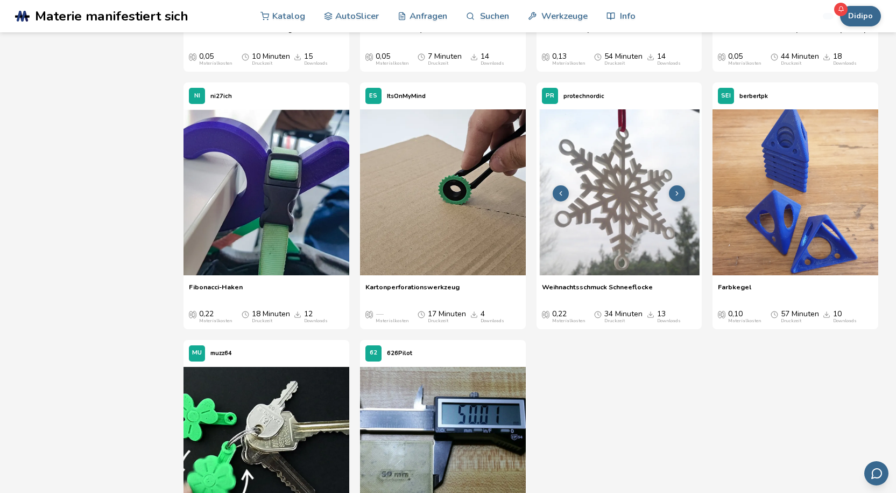
click at [628, 233] on img at bounding box center [620, 192] width 166 height 166
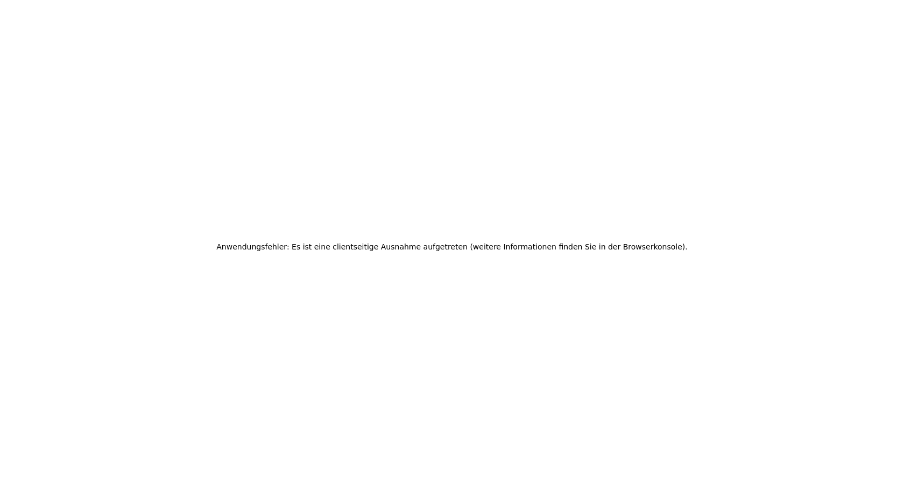
click at [563, 247] on font "(weitere Informationen finden Sie in der Browserkonsole)" at bounding box center [577, 246] width 215 height 9
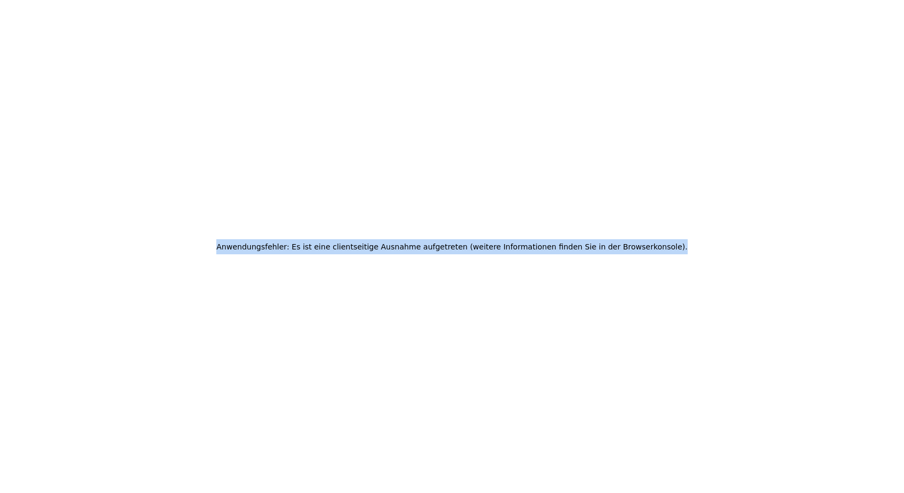
click at [563, 247] on font "(weitere Informationen finden Sie in der Browserkonsole)" at bounding box center [577, 246] width 215 height 9
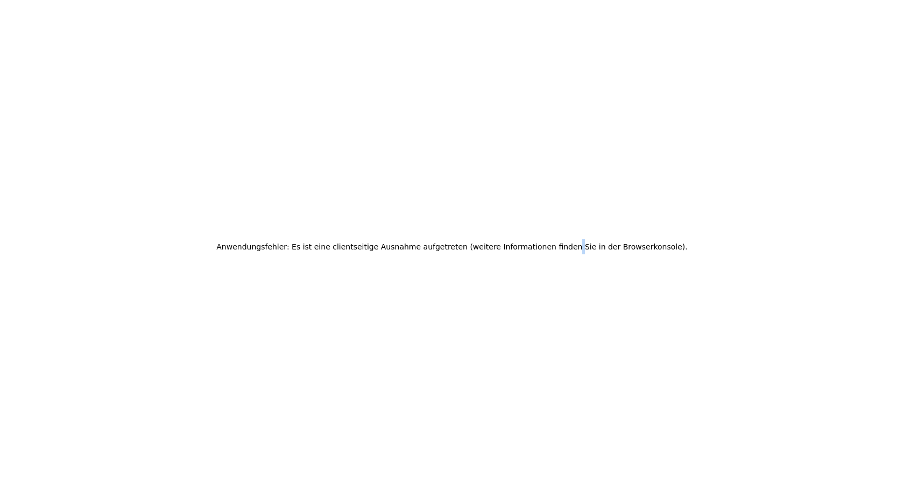
click at [563, 247] on font "(weitere Informationen finden Sie in der Browserkonsole)" at bounding box center [577, 246] width 215 height 9
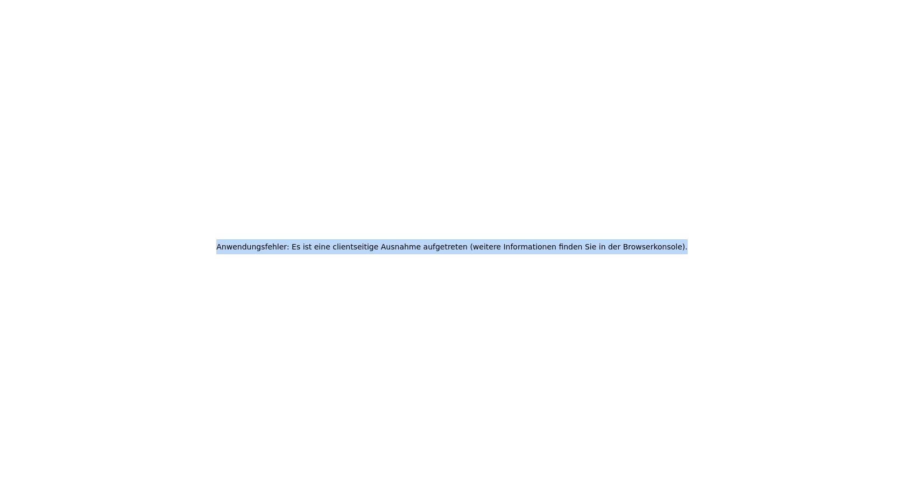
click at [563, 247] on font "(weitere Informationen finden Sie in der Browserkonsole)" at bounding box center [577, 246] width 215 height 9
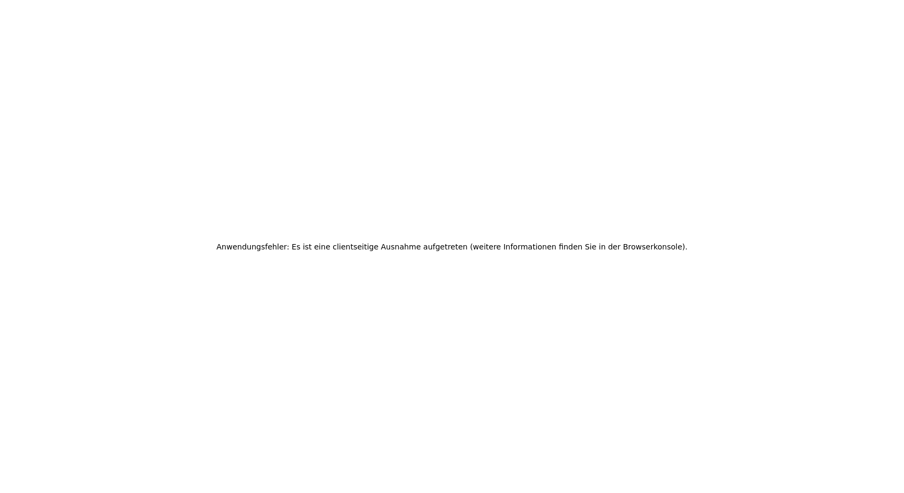
click at [556, 309] on div "Anwendungsfehler: Es ist eine clientseitige Ausnahme aufgetreten (weitere Infor…" at bounding box center [452, 246] width 904 height 493
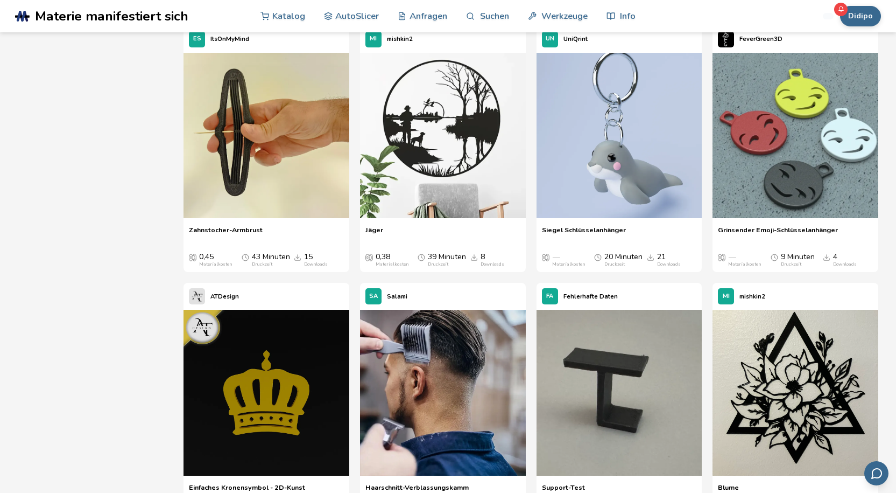
scroll to position [529, 0]
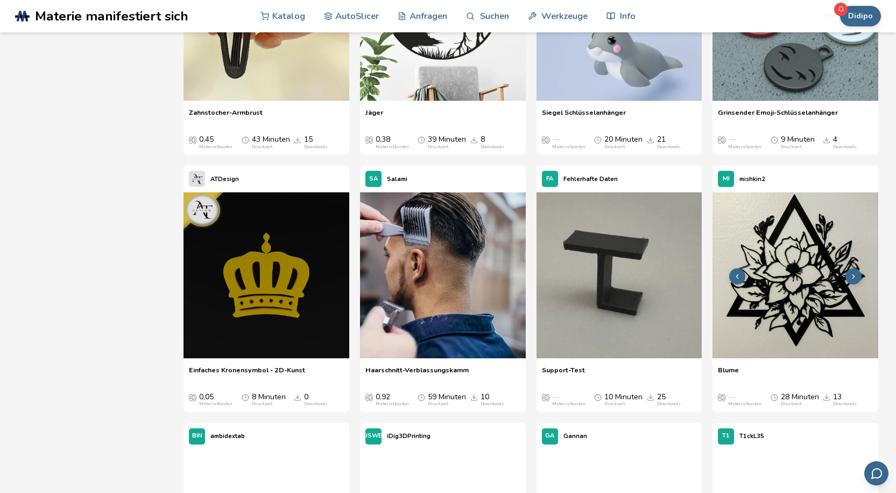
click at [811, 282] on img at bounding box center [796, 275] width 166 height 166
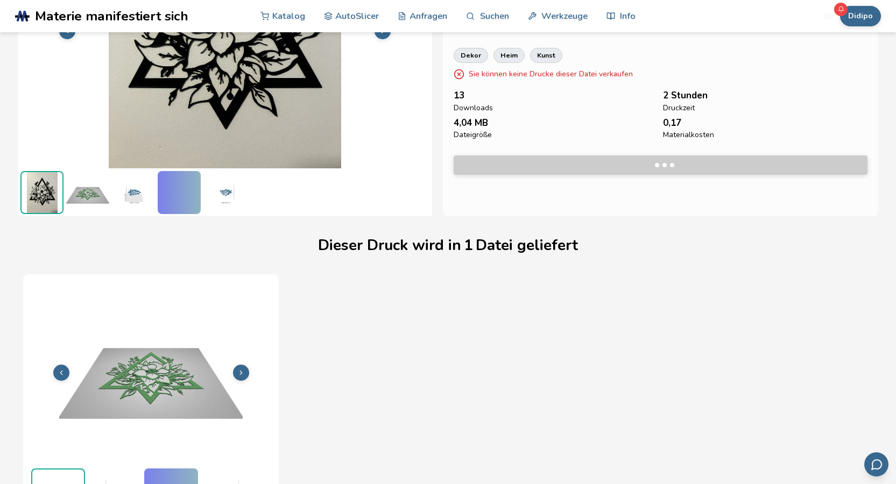
scroll to position [150, 0]
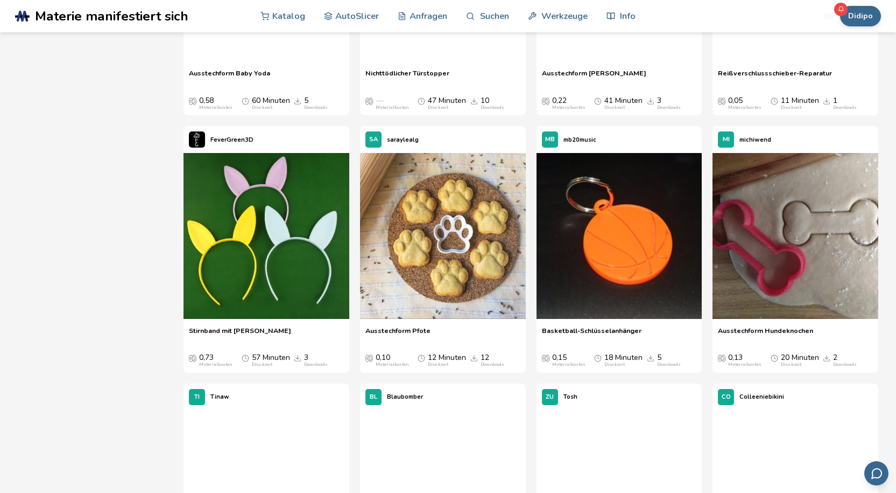
scroll to position [2363, 0]
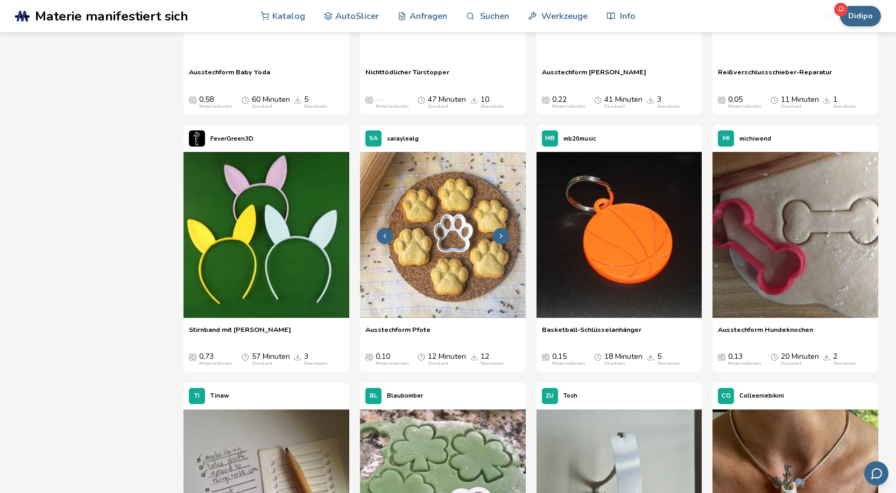
click at [458, 255] on img at bounding box center [443, 235] width 166 height 166
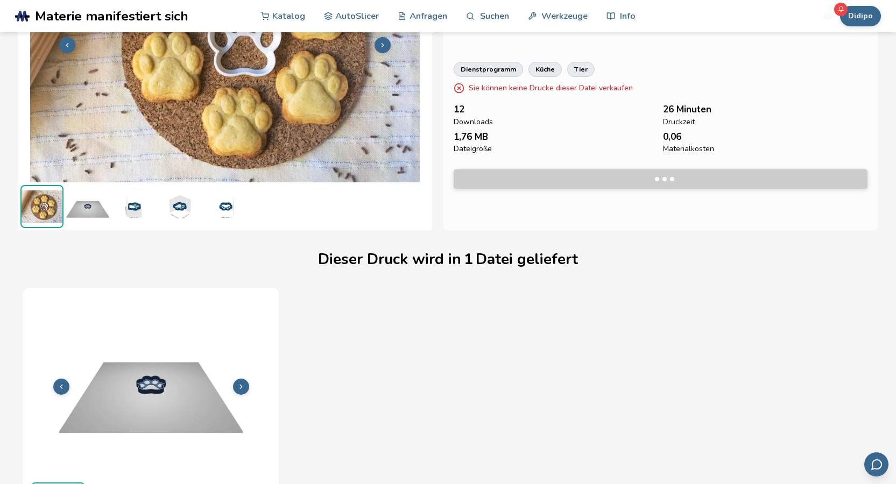
scroll to position [150, 0]
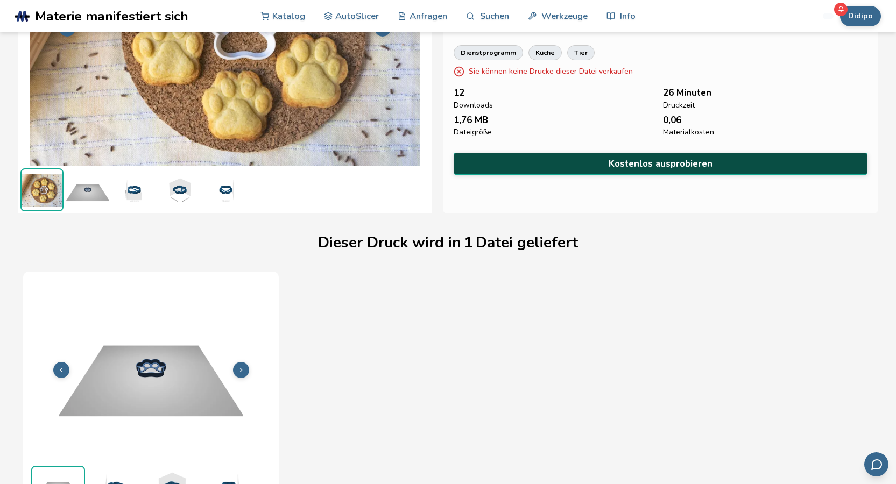
click at [617, 162] on font "Kostenlos ausprobieren" at bounding box center [661, 164] width 104 height 12
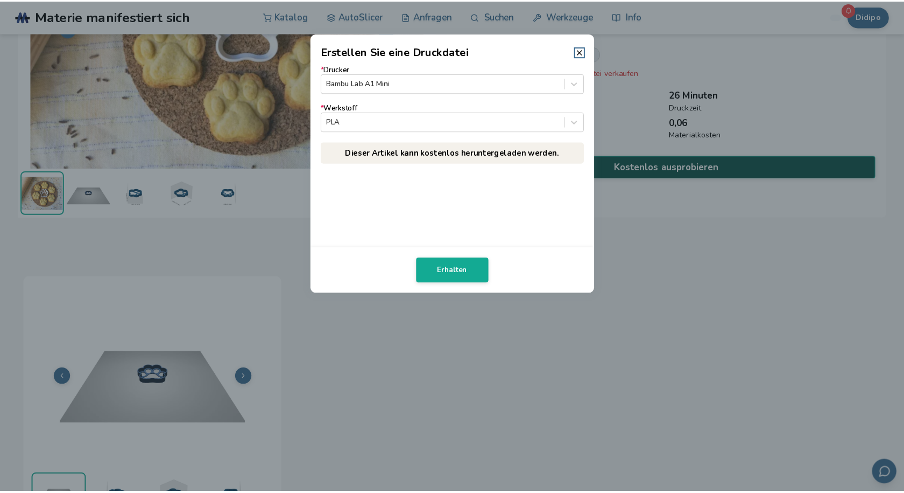
scroll to position [148, 0]
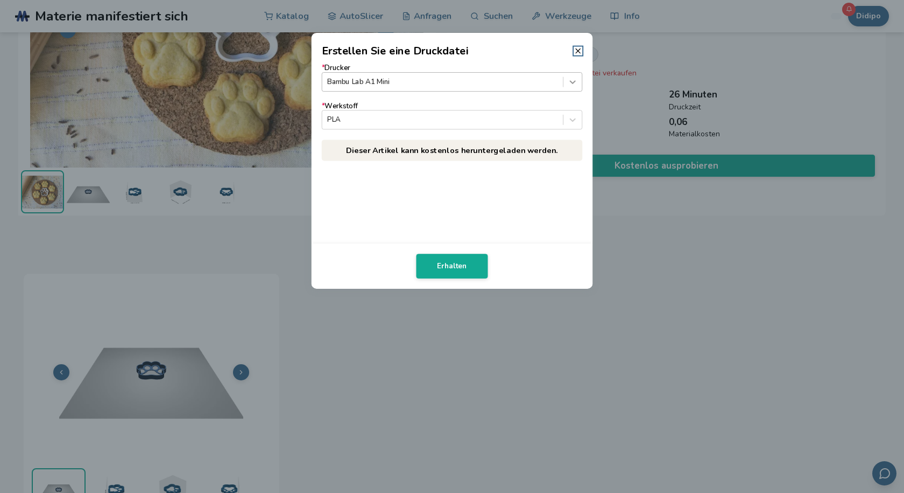
click at [572, 81] on icon at bounding box center [573, 81] width 10 height 10
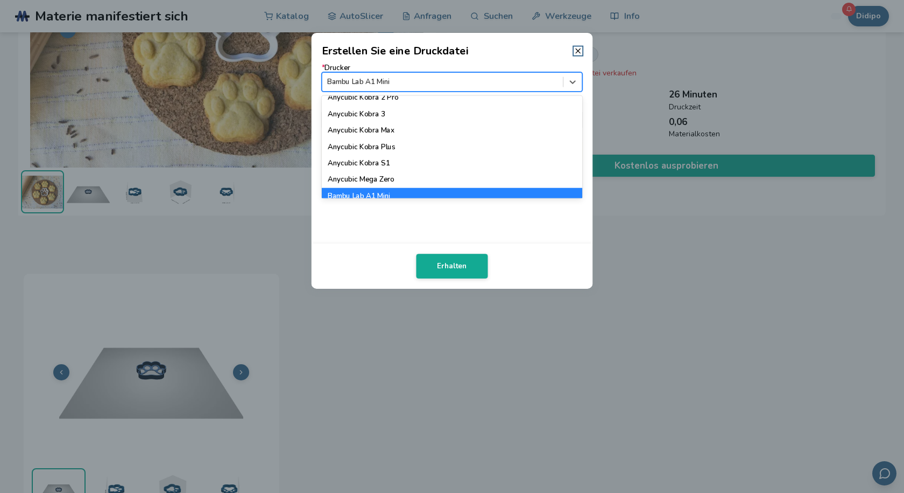
scroll to position [215, 0]
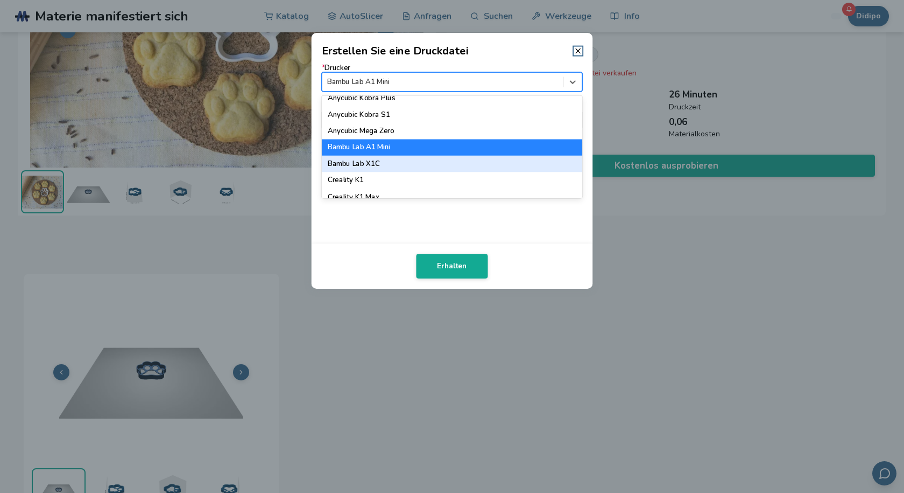
click at [403, 166] on div "Bambu Lab X1C" at bounding box center [452, 164] width 261 height 16
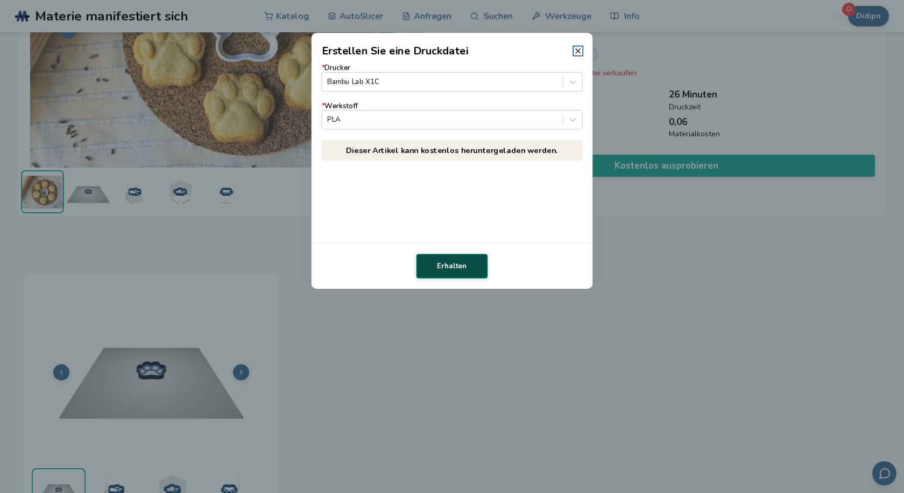
click at [455, 270] on font "Erhalten" at bounding box center [452, 266] width 30 height 10
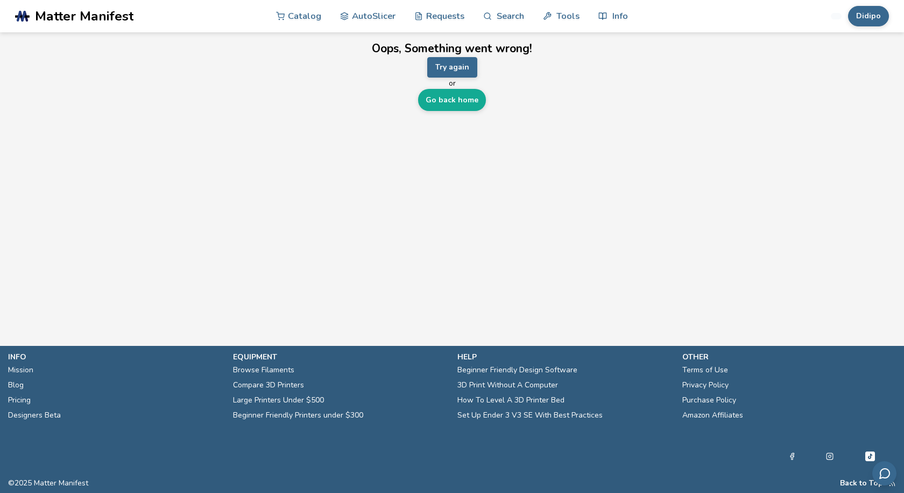
scroll to position [0, 0]
